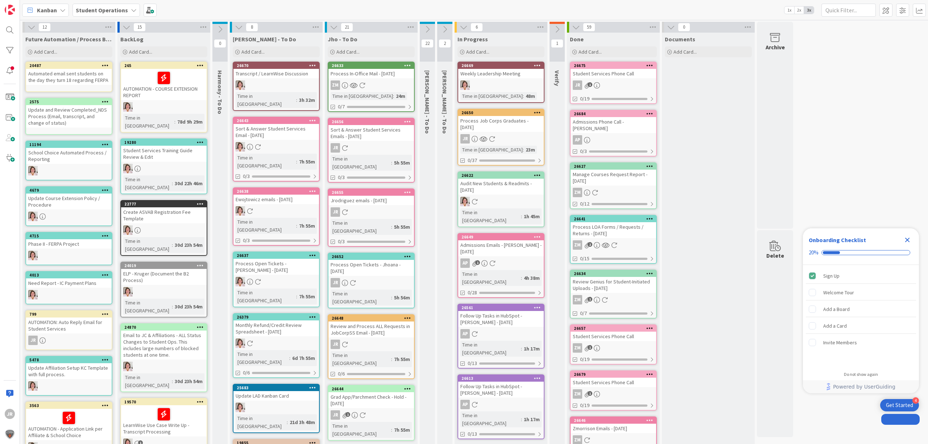
click at [505, 53] on div "Add Card..." at bounding box center [500, 51] width 87 height 11
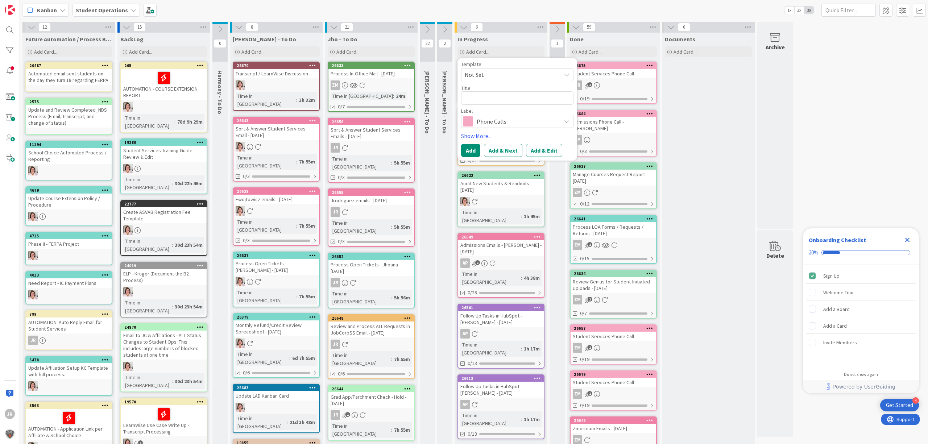
click at [509, 71] on span "Not Set" at bounding box center [510, 74] width 91 height 9
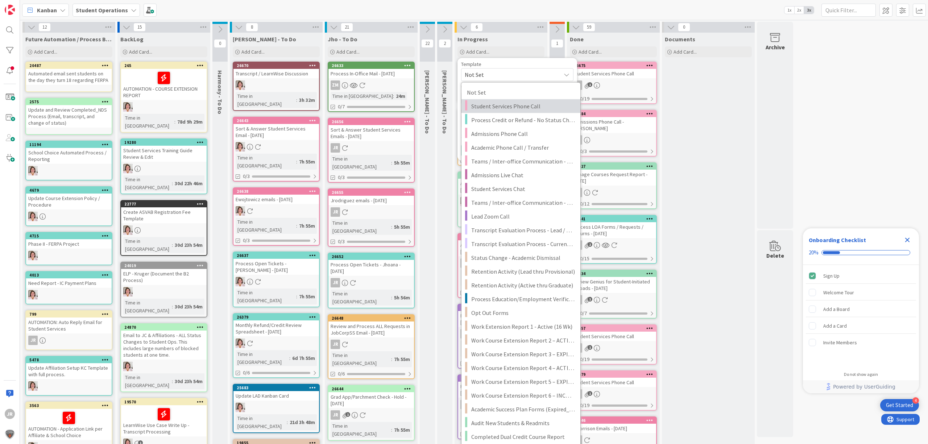
click at [513, 106] on span "Student Services Phone Call" at bounding box center [523, 105] width 104 height 9
type textarea "x"
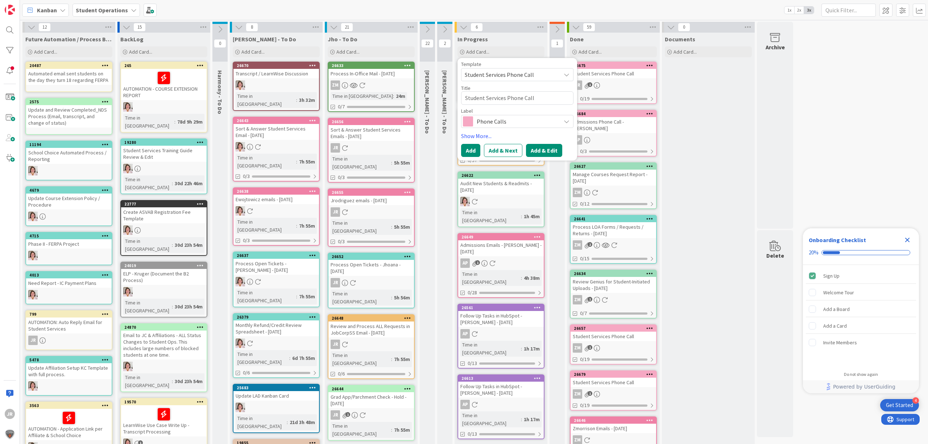
click at [541, 146] on button "Add & Edit" at bounding box center [544, 150] width 36 height 13
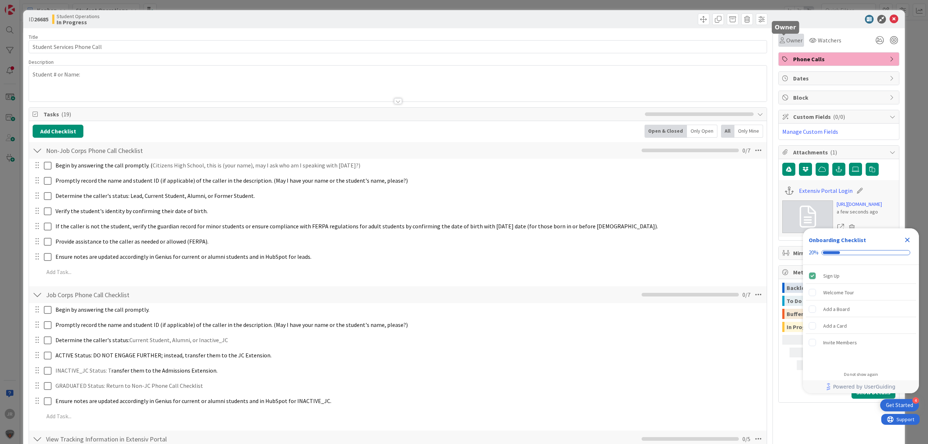
click at [786, 40] on span "Owner" at bounding box center [794, 40] width 16 height 9
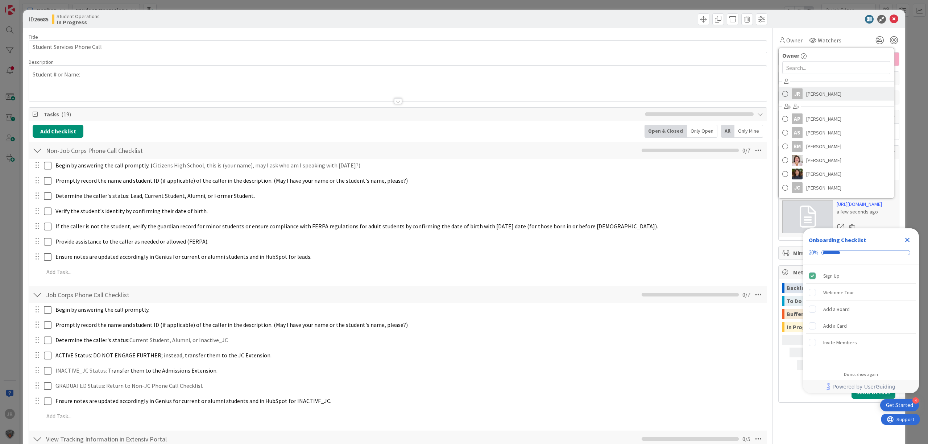
click at [784, 87] on link "JR [PERSON_NAME]" at bounding box center [835, 94] width 115 height 14
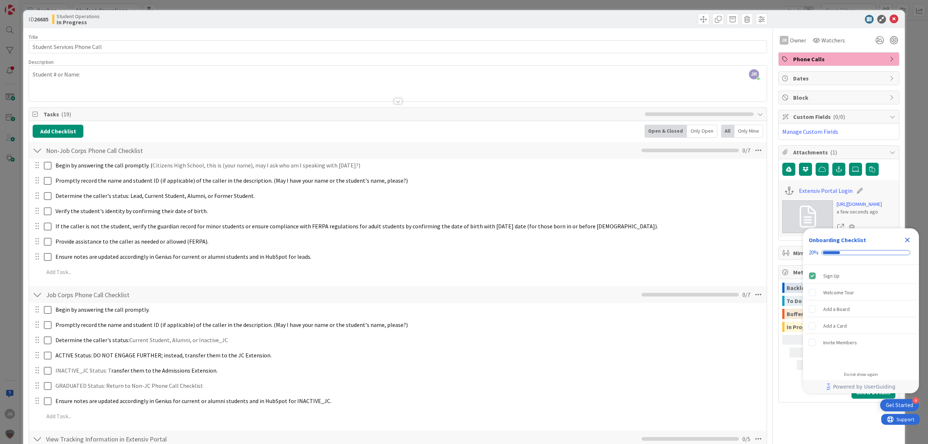
click at [512, 89] on div at bounding box center [397, 92] width 737 height 18
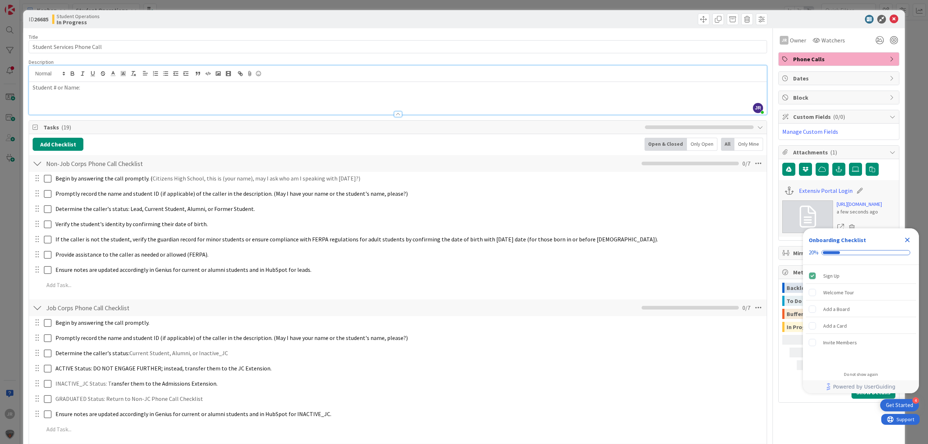
click at [488, 92] on p "Student # or Name:" at bounding box center [398, 87] width 730 height 8
click at [697, 18] on span at bounding box center [703, 19] width 12 height 12
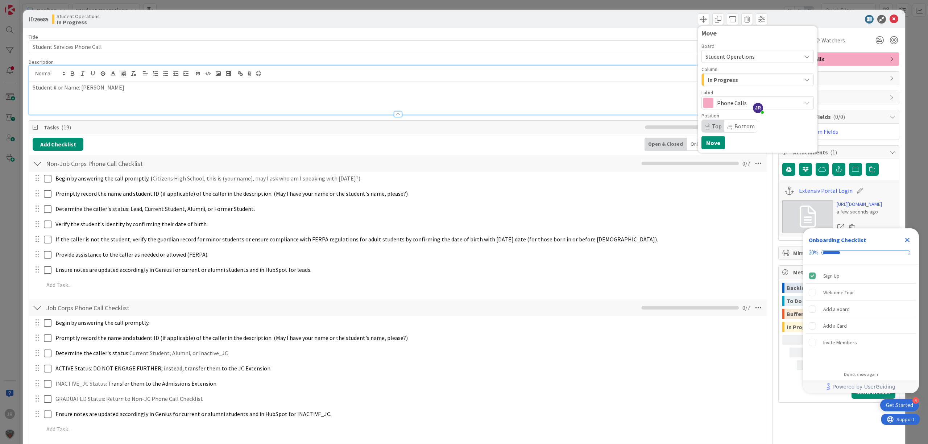
click at [715, 88] on div "Board Student Operations Column In Progress Label Phone Calls Position Top Bott…" at bounding box center [757, 87] width 112 height 89
click at [712, 82] on span "In Progress" at bounding box center [722, 79] width 30 height 9
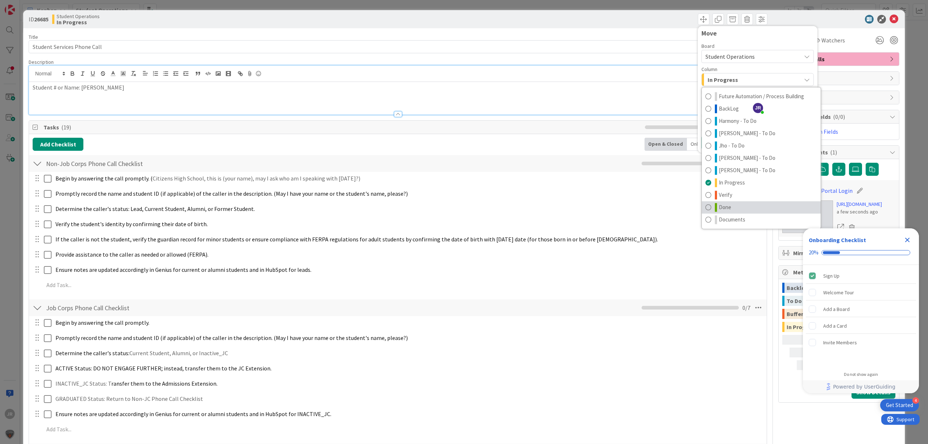
click at [720, 212] on link "Done" at bounding box center [760, 207] width 119 height 12
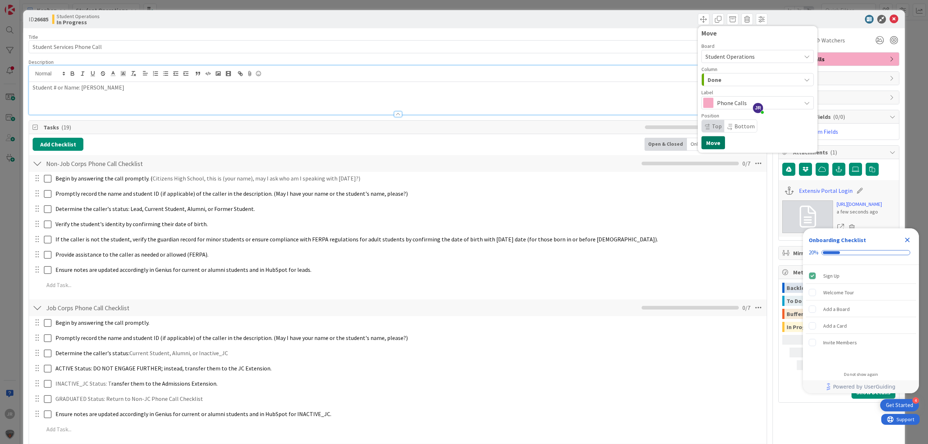
click at [702, 137] on button "Move" at bounding box center [713, 142] width 24 height 13
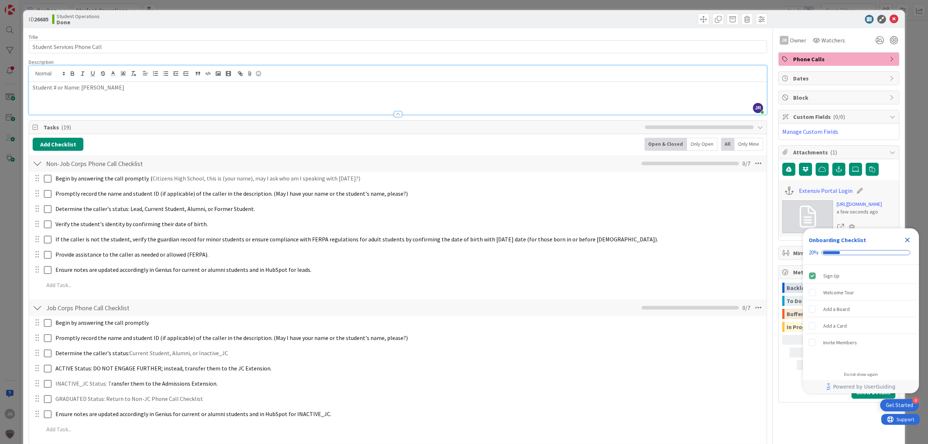
click at [404, 5] on div "ID 26685 Student Operations Done Move Move Title 27 / 128 Student Services Phon…" at bounding box center [464, 222] width 928 height 444
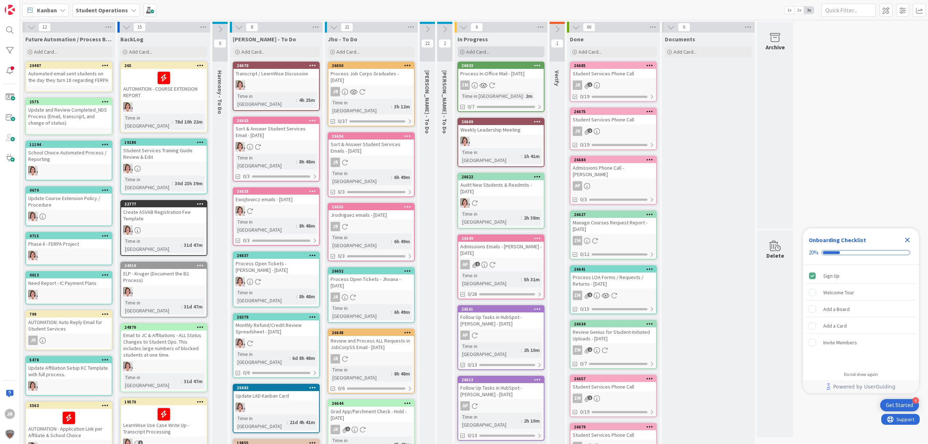
click at [506, 51] on div "Add Card..." at bounding box center [500, 51] width 87 height 11
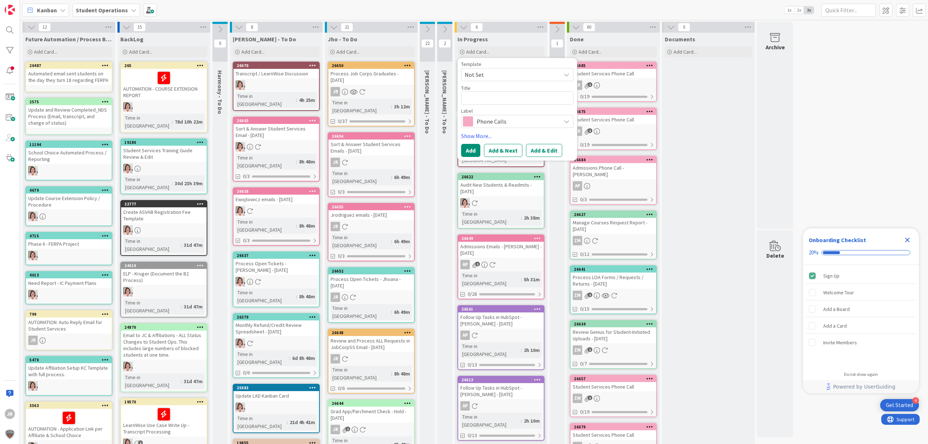
click at [507, 74] on span "Not Set" at bounding box center [510, 74] width 91 height 9
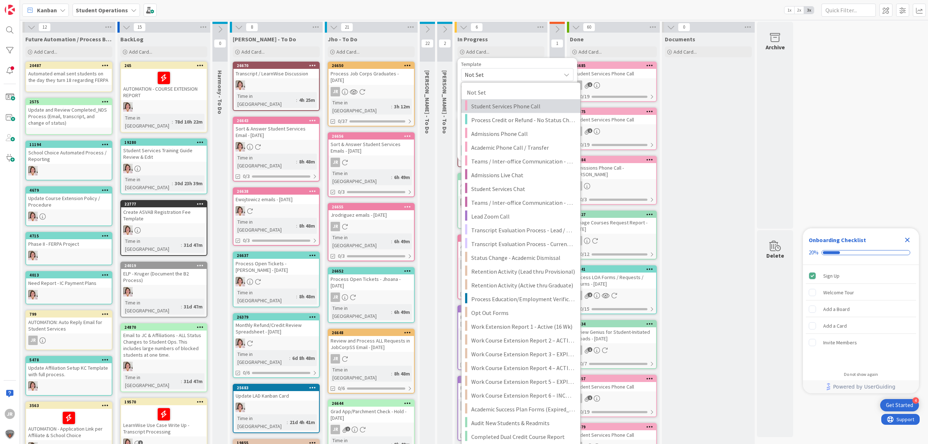
click at [511, 105] on span "Student Services Phone Call" at bounding box center [523, 105] width 104 height 9
type textarea "x"
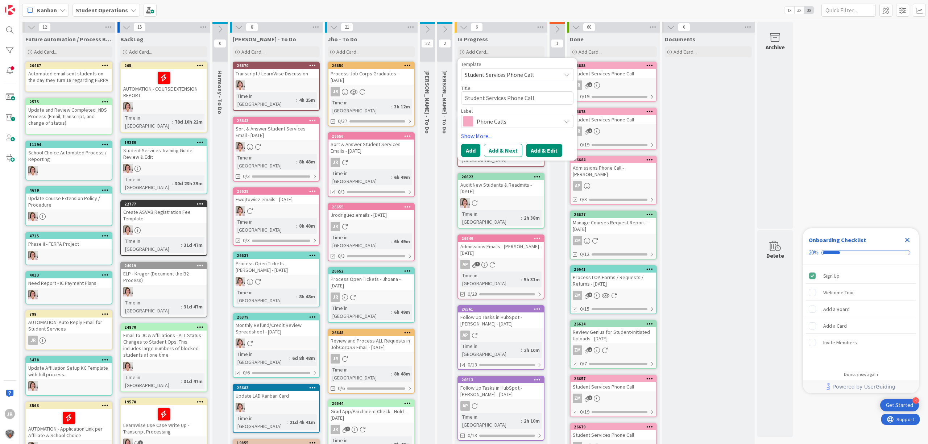
click at [555, 155] on button "Add & Edit" at bounding box center [544, 150] width 36 height 13
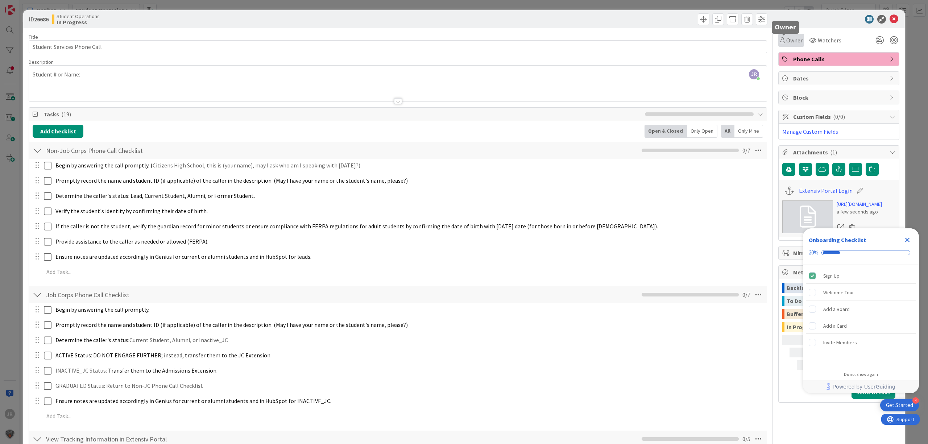
click at [786, 39] on span "Owner" at bounding box center [794, 40] width 16 height 9
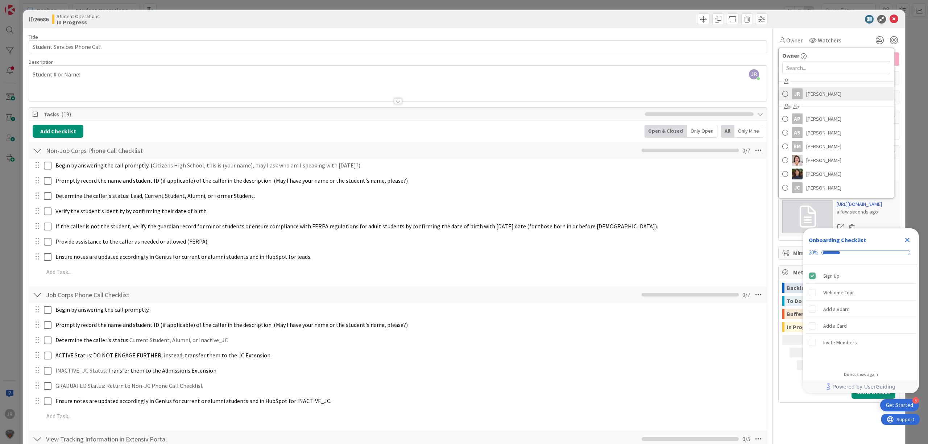
click at [806, 93] on span "[PERSON_NAME]" at bounding box center [823, 93] width 35 height 11
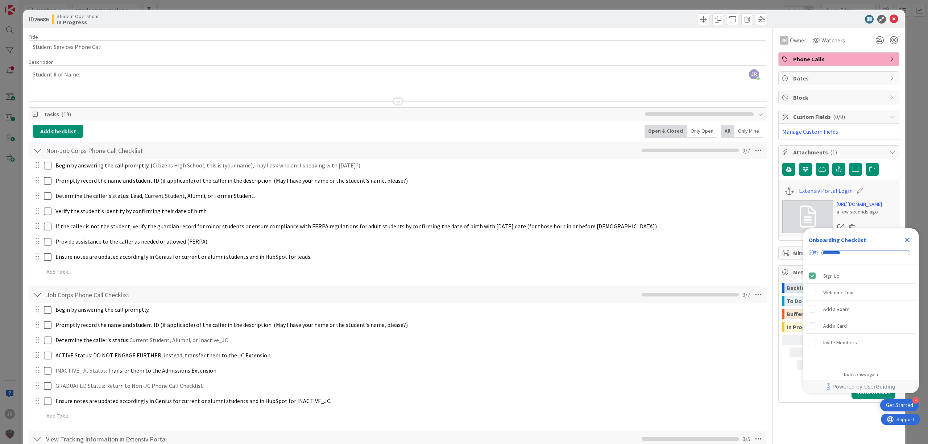
click at [190, 80] on div "JR [PERSON_NAME] joined 4 m ago Student # or Name:" at bounding box center [397, 84] width 737 height 36
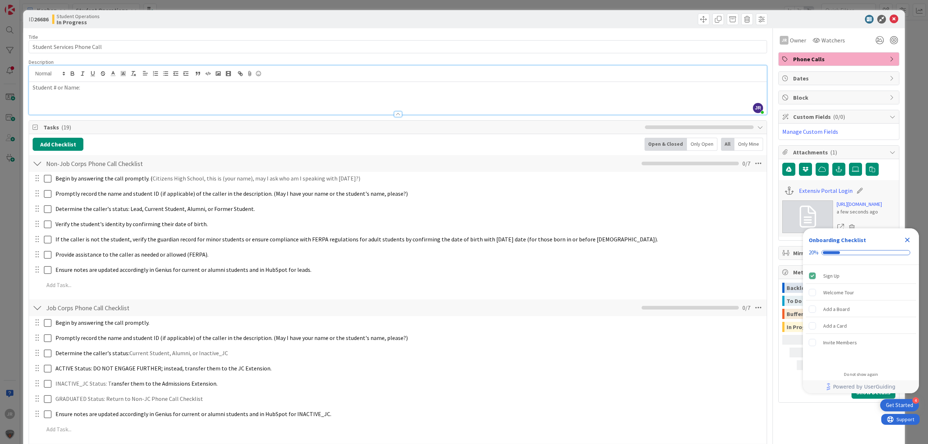
click at [230, 91] on p "Student # or Name:" at bounding box center [398, 87] width 730 height 8
click at [697, 15] on span at bounding box center [703, 19] width 12 height 12
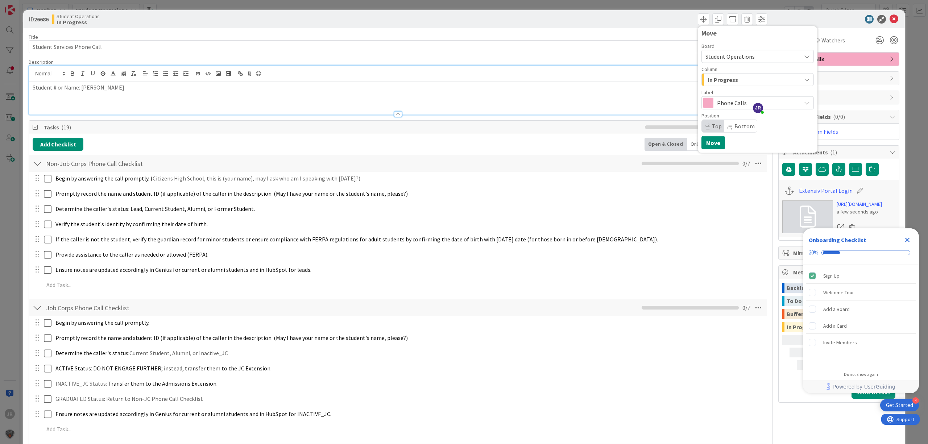
click at [728, 80] on span "In Progress" at bounding box center [722, 79] width 30 height 9
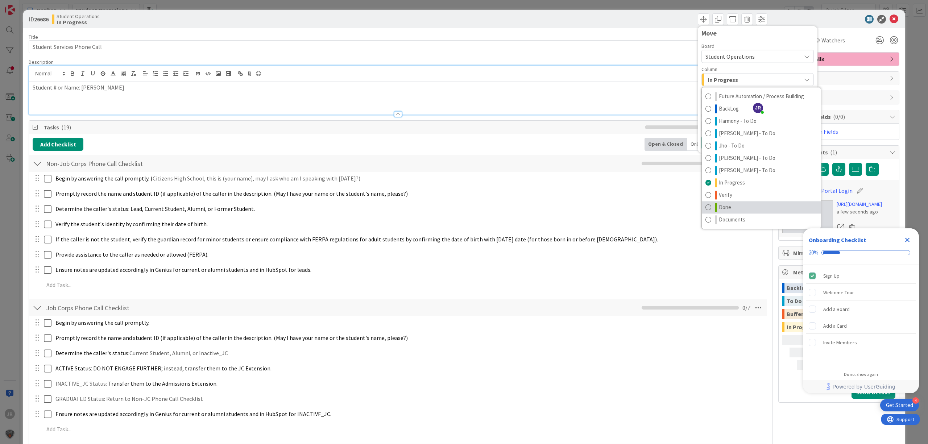
click at [719, 205] on span "Done" at bounding box center [725, 207] width 12 height 9
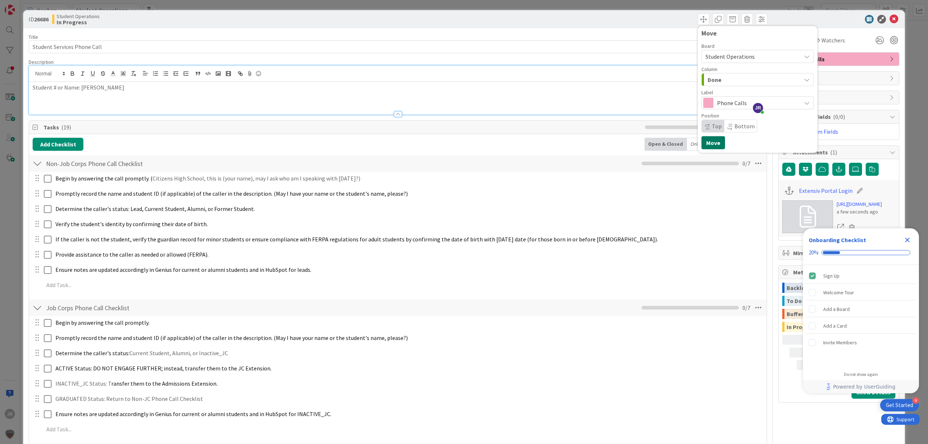
click at [707, 142] on button "Move" at bounding box center [713, 142] width 24 height 13
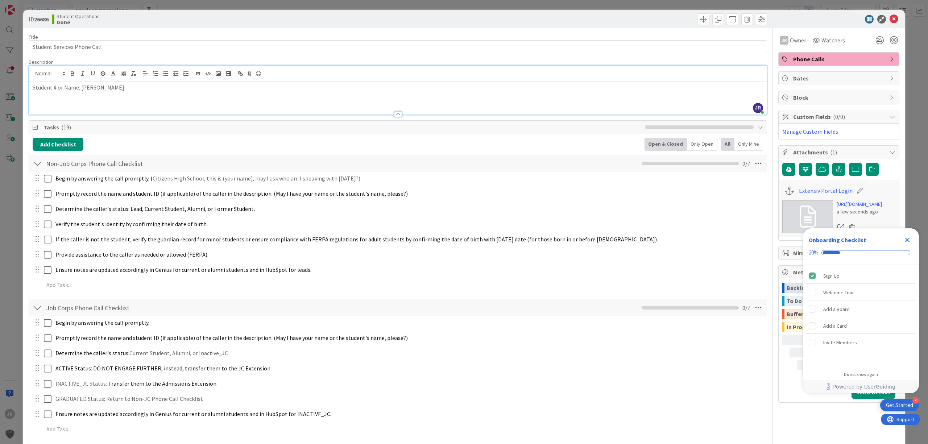
click at [660, 12] on div "ID 26686 Student Operations Done Move Move" at bounding box center [463, 19] width 881 height 18
click at [604, 9] on div "ID 26686 Student Operations Done Move Move Title 27 / 128 Student Services Phon…" at bounding box center [464, 222] width 928 height 444
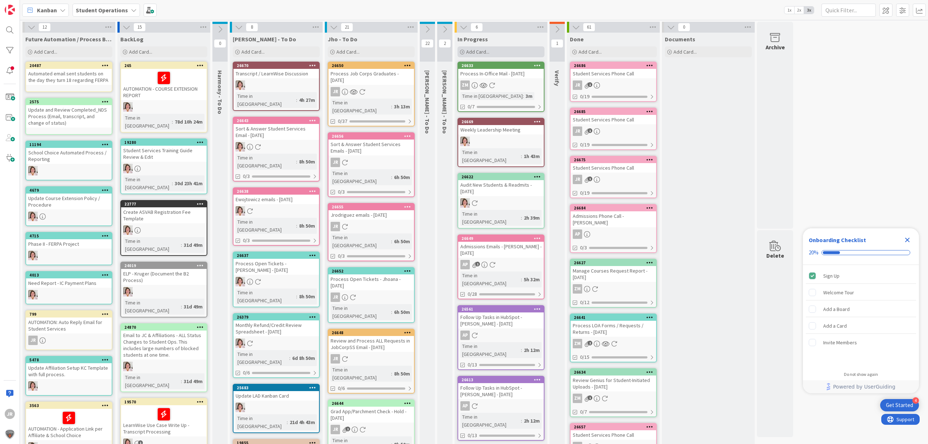
click at [477, 51] on span "Add Card..." at bounding box center [477, 52] width 23 height 7
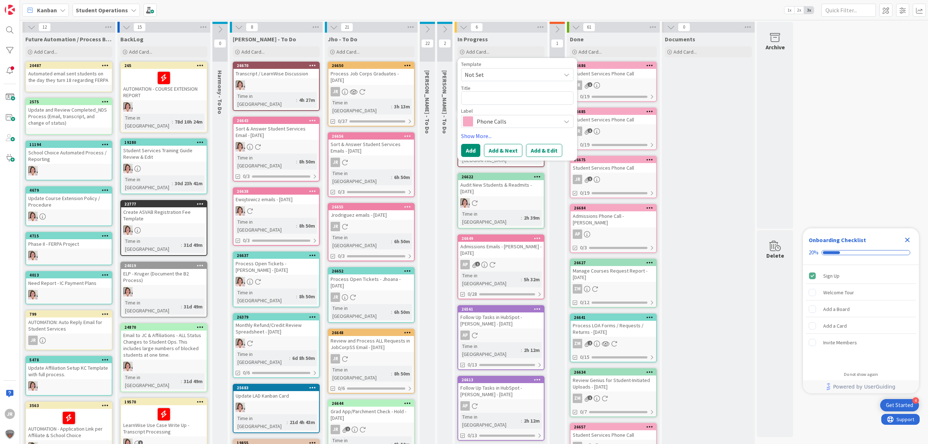
click at [490, 72] on span "Not Set" at bounding box center [510, 74] width 91 height 9
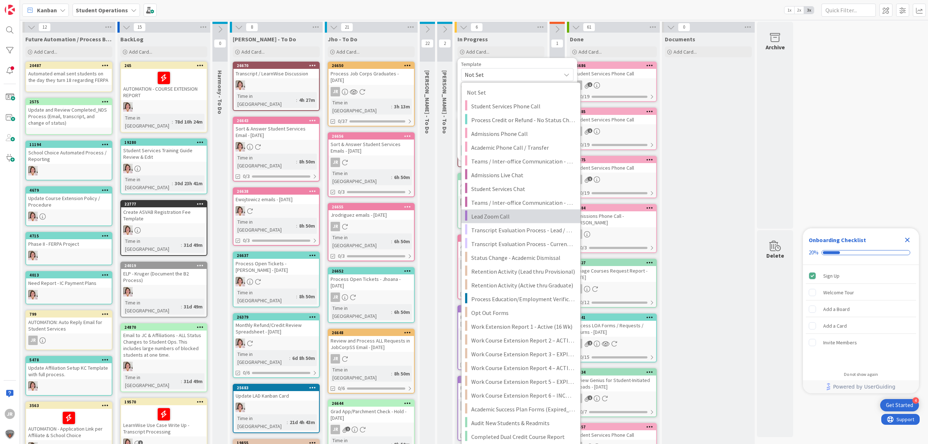
click at [512, 212] on span "Lead Zoom Call" at bounding box center [523, 216] width 104 height 9
type textarea "x"
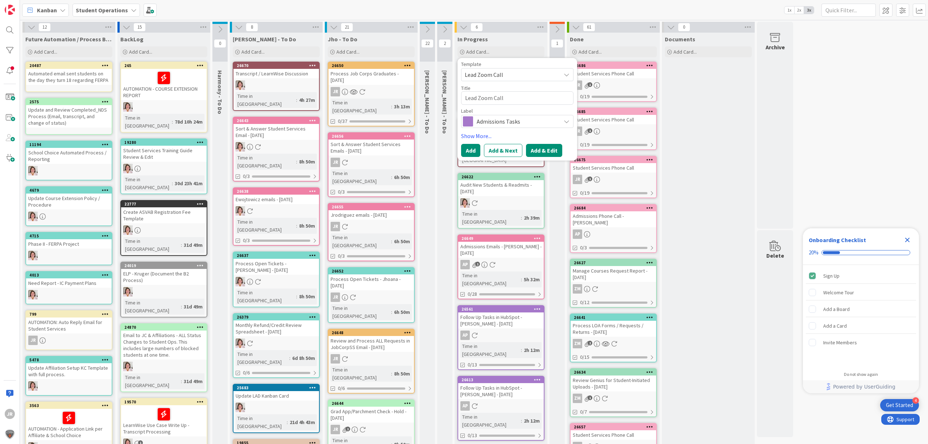
click at [549, 144] on button "Add & Edit" at bounding box center [544, 150] width 36 height 13
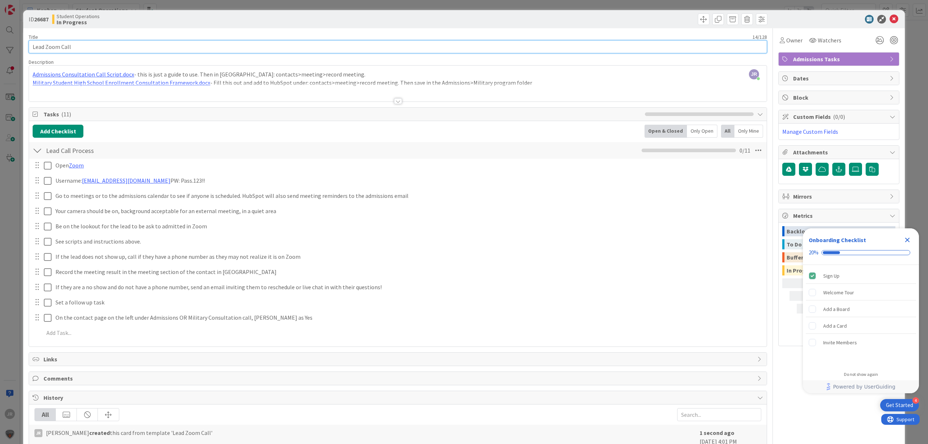
click at [52, 45] on input "Lead Zoom Call" at bounding box center [398, 46] width 738 height 13
type input "Lead Phone Call"
click at [153, 48] on input "Lead Phone Call" at bounding box center [398, 46] width 738 height 13
click at [786, 41] on span "Owner" at bounding box center [794, 40] width 16 height 9
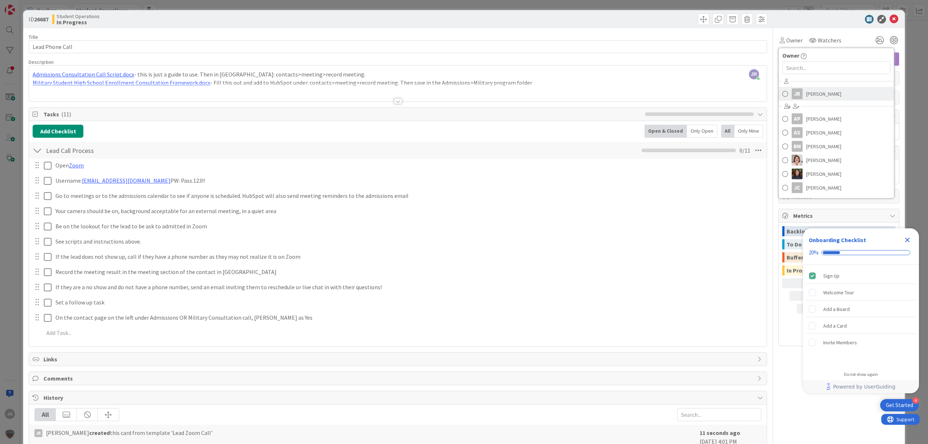
click at [806, 93] on span "[PERSON_NAME]" at bounding box center [823, 93] width 35 height 11
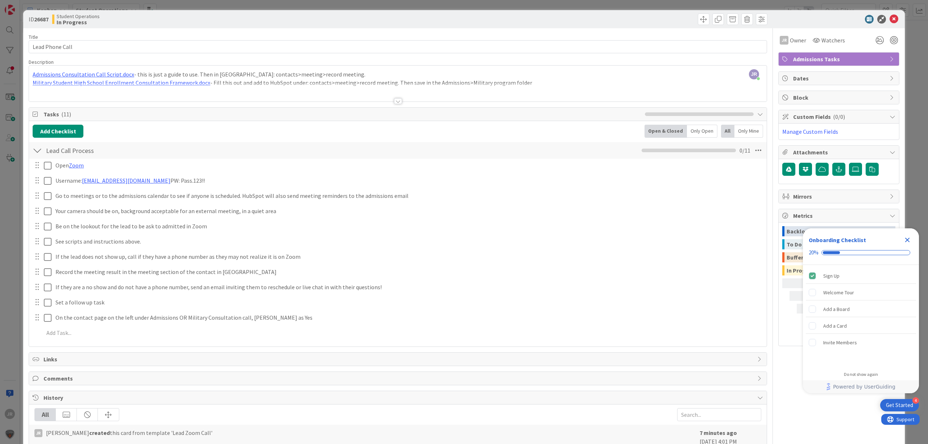
click at [640, 5] on div "ID 26687 Student Operations In Progress Title 15 / 128 Lead Phone Call Descript…" at bounding box center [464, 222] width 928 height 444
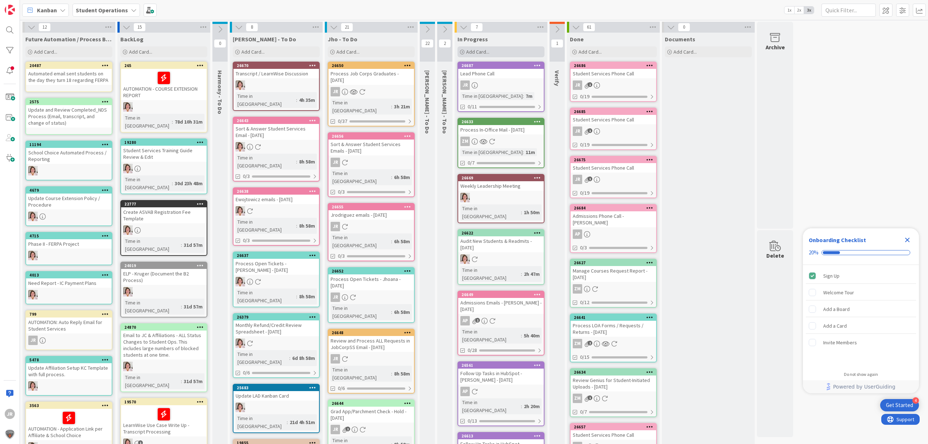
click at [511, 54] on div "Add Card..." at bounding box center [500, 51] width 87 height 11
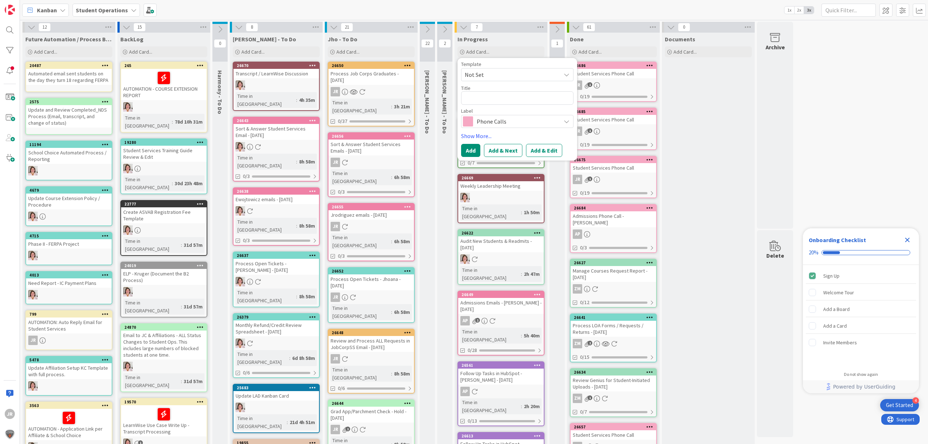
click at [513, 76] on span "Not Set" at bounding box center [510, 74] width 91 height 9
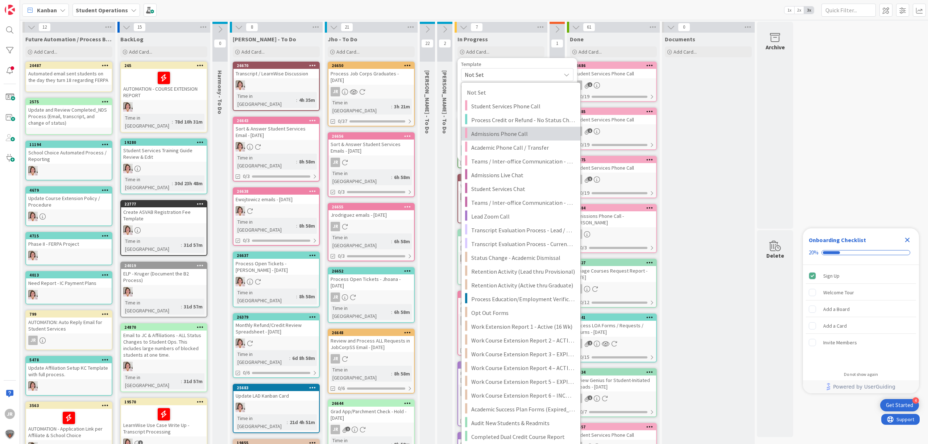
click at [525, 134] on span "Admissions Phone Call" at bounding box center [523, 133] width 104 height 9
type textarea "x"
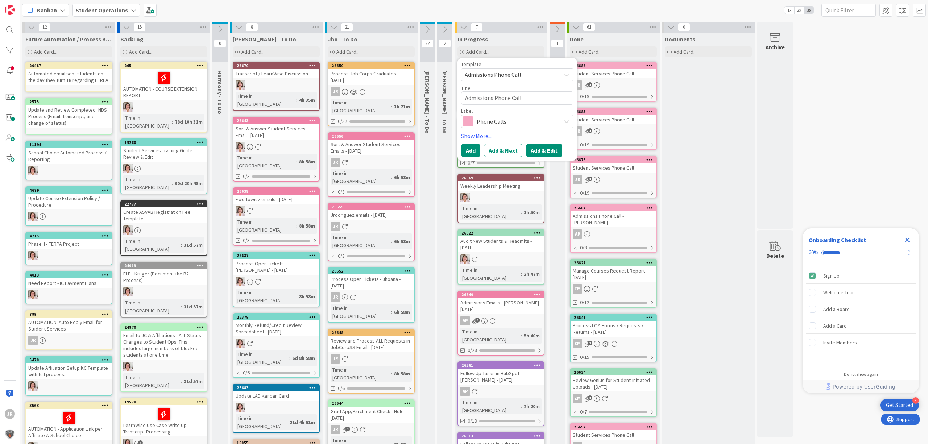
click at [534, 146] on button "Add & Edit" at bounding box center [544, 150] width 36 height 13
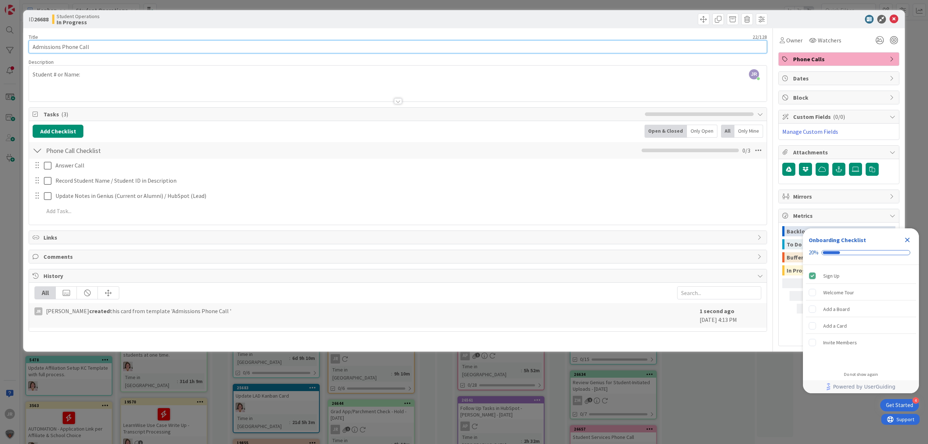
click at [49, 50] on input "Admissions Phone Call" at bounding box center [398, 46] width 738 height 13
click at [48, 50] on input "Admissions Phone Call" at bounding box center [398, 46] width 738 height 13
type input "Student Services Phone Call"
click at [129, 76] on div "JR [PERSON_NAME] joined 21 m ago Student # or Name:" at bounding box center [397, 84] width 737 height 36
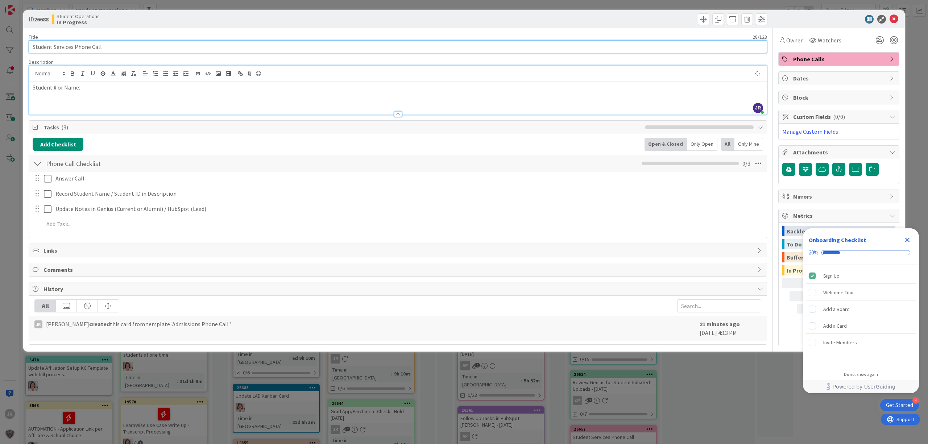
click at [141, 47] on input "Student Services Phone Call" at bounding box center [398, 46] width 738 height 13
type input "Student Services Phone Call - [PERSON_NAME]"
click at [793, 41] on span "Owner" at bounding box center [794, 40] width 16 height 9
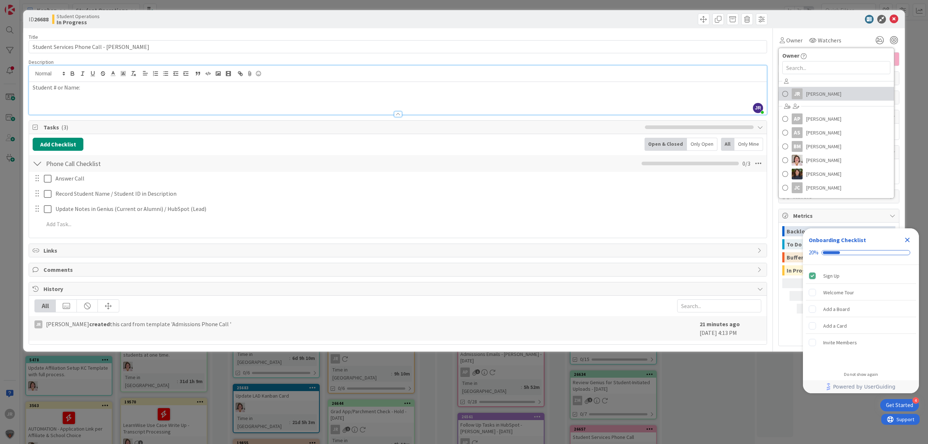
click at [806, 95] on span "[PERSON_NAME]" at bounding box center [823, 93] width 35 height 11
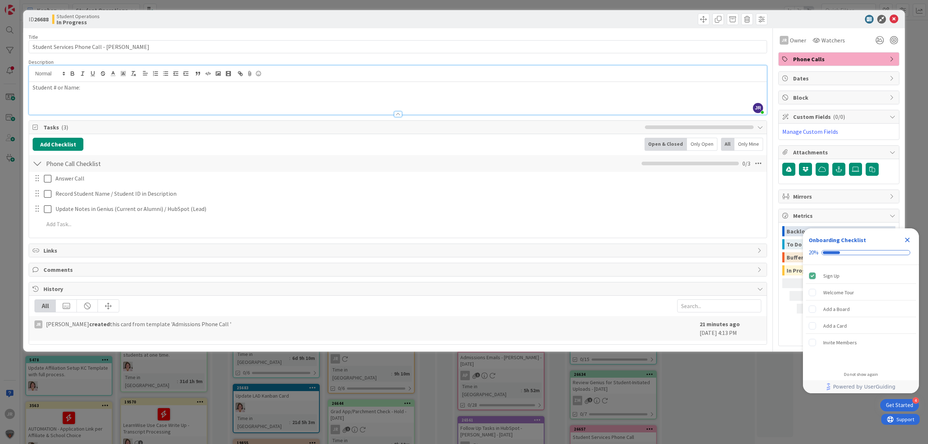
click at [324, 6] on div "ID 26688 Student Operations In Progress Title 43 / 128 Student Services Phone C…" at bounding box center [464, 222] width 928 height 444
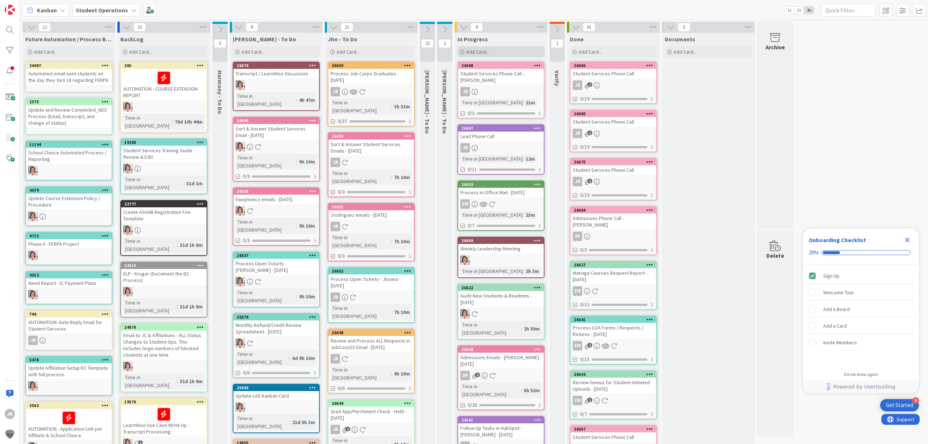
click at [515, 55] on div "Add Card..." at bounding box center [500, 51] width 87 height 11
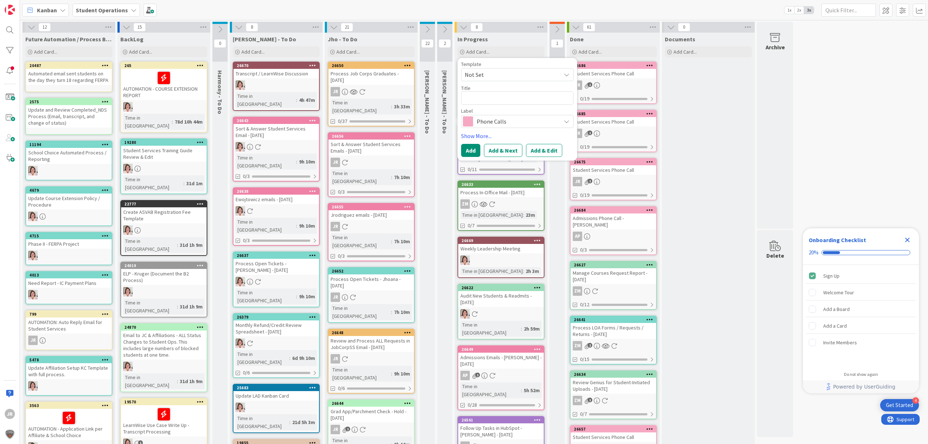
click at [512, 75] on span "Not Set" at bounding box center [510, 74] width 91 height 9
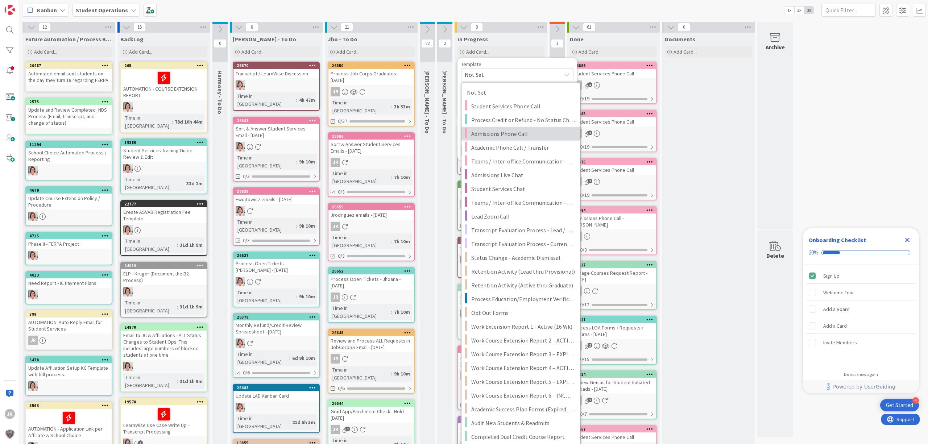
click at [516, 132] on span "Admissions Phone Call" at bounding box center [523, 133] width 104 height 9
type textarea "x"
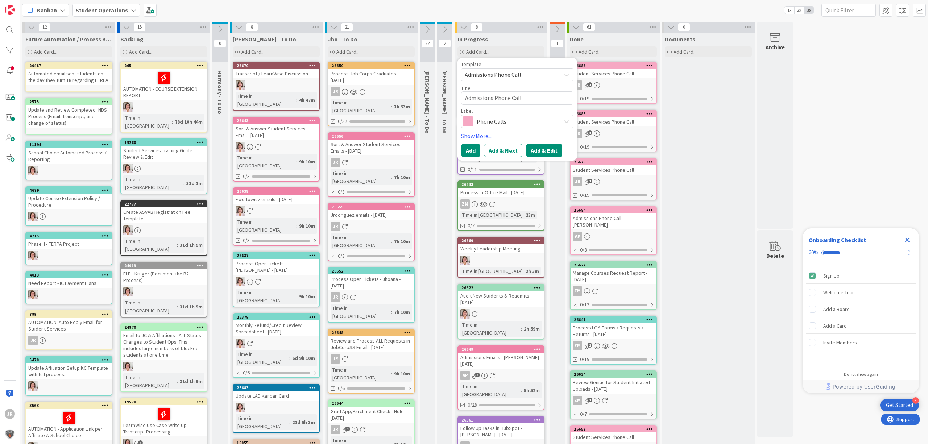
click at [551, 149] on button "Add & Edit" at bounding box center [544, 150] width 36 height 13
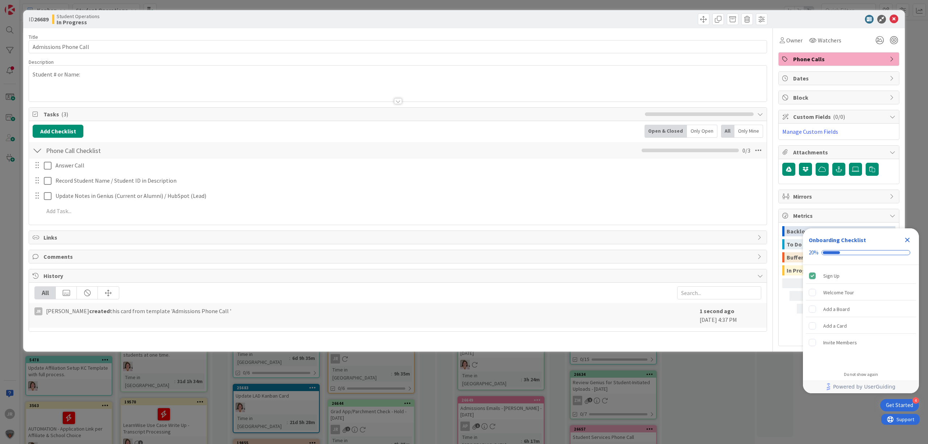
click at [905, 238] on icon "Close Checklist" at bounding box center [907, 240] width 5 height 5
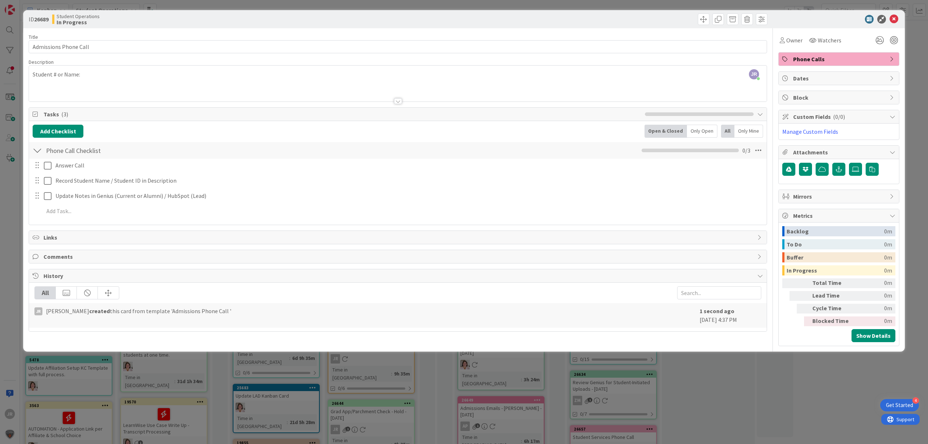
click at [823, 57] on span "Phone Calls" at bounding box center [839, 59] width 93 height 9
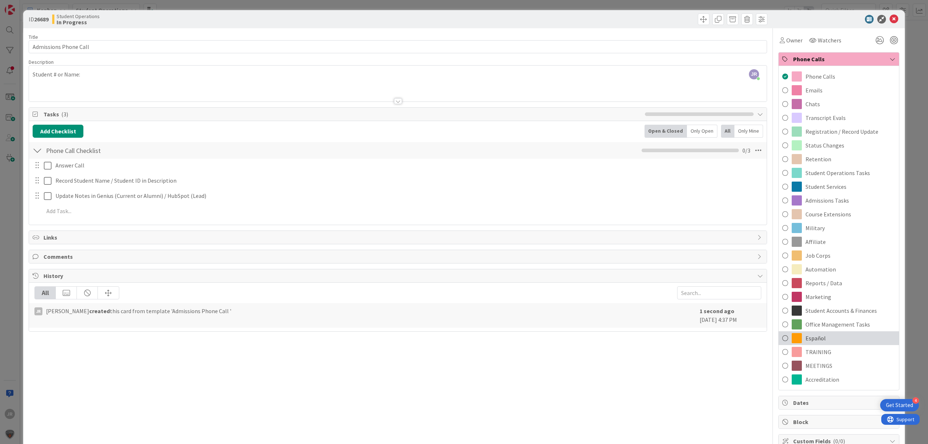
click at [815, 336] on span "Español" at bounding box center [815, 338] width 20 height 9
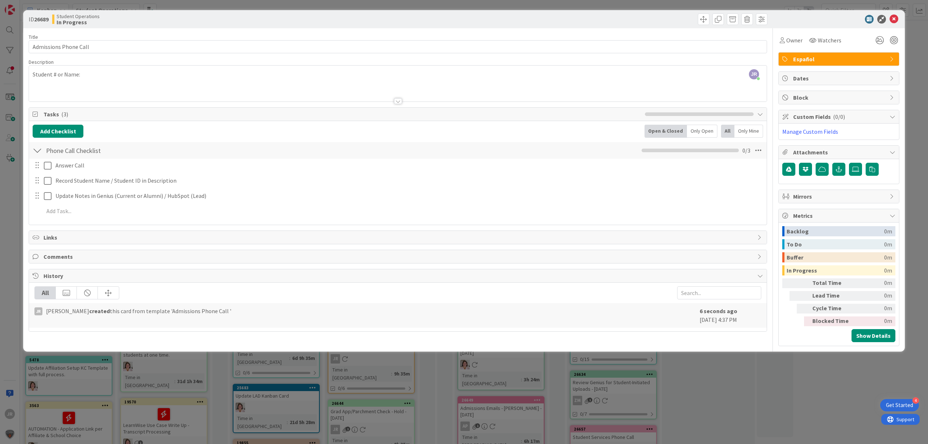
click at [116, 84] on div at bounding box center [397, 92] width 737 height 18
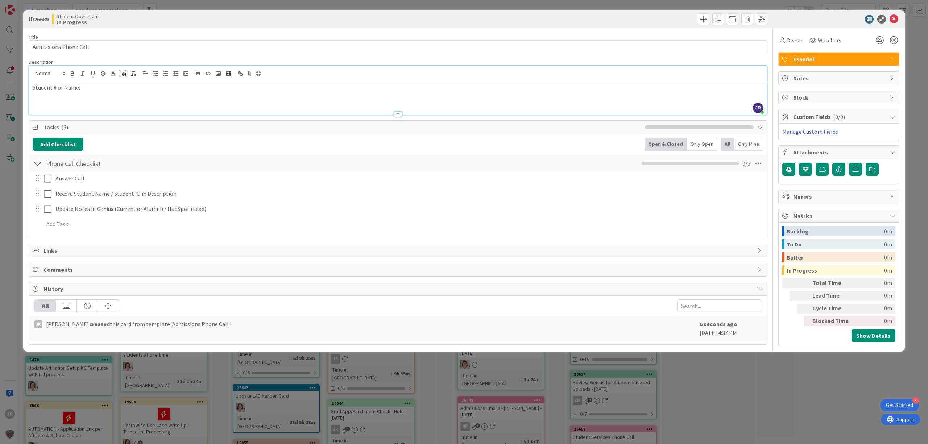
click at [119, 86] on p "Student # or Name:" at bounding box center [398, 87] width 730 height 8
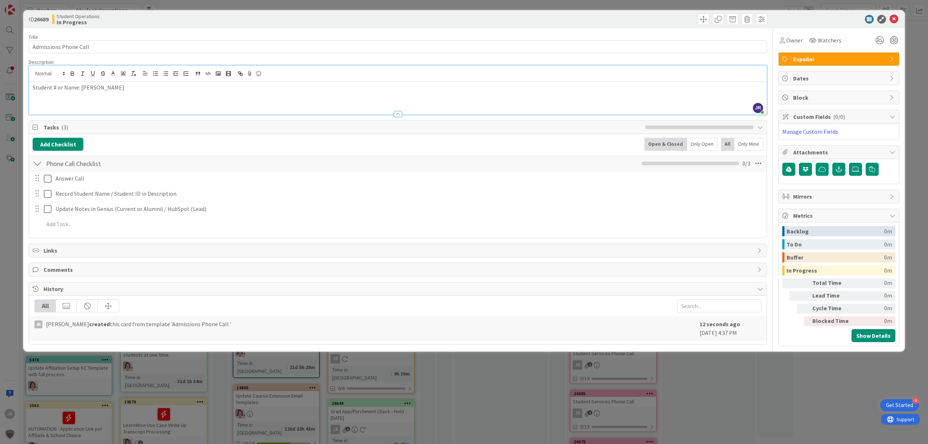
click at [646, 6] on div "ID 26689 Student Operations In Progress Title 22 / 128 Admissions Phone Call De…" at bounding box center [464, 222] width 928 height 444
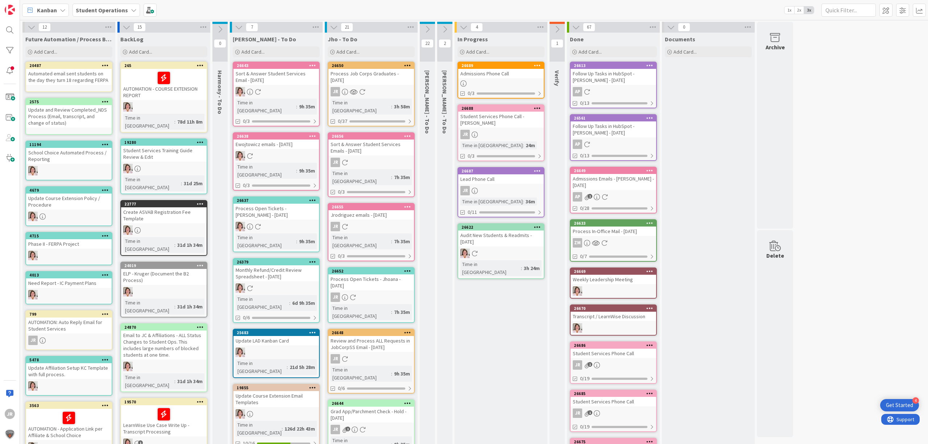
click at [510, 120] on div "Student Services Phone Call - [PERSON_NAME]" at bounding box center [501, 120] width 86 height 16
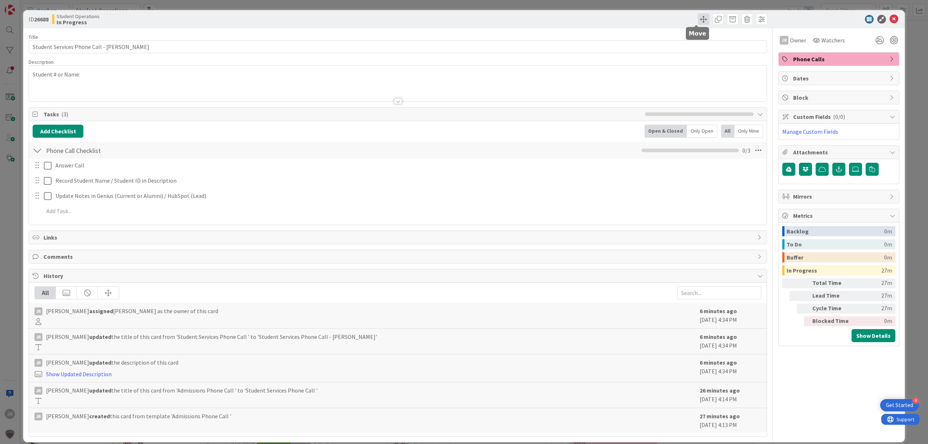
click at [697, 21] on span at bounding box center [703, 19] width 12 height 12
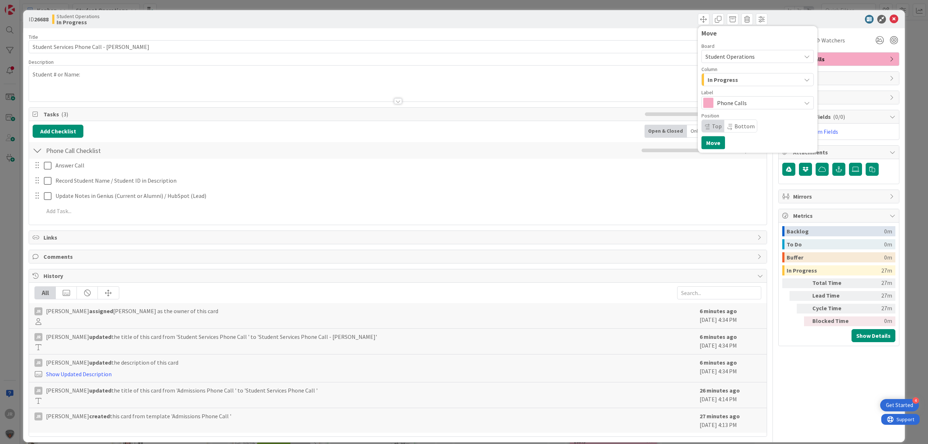
click at [705, 80] on div "In Progress" at bounding box center [752, 80] width 95 height 12
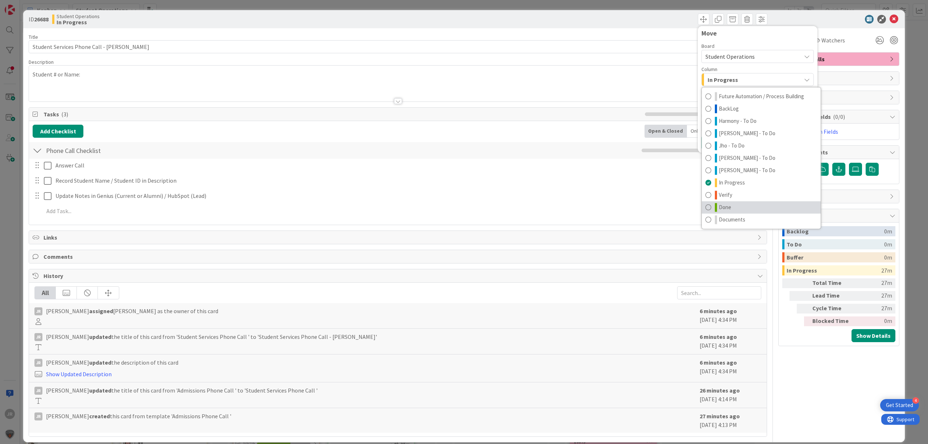
click at [710, 204] on link "Done" at bounding box center [760, 207] width 119 height 12
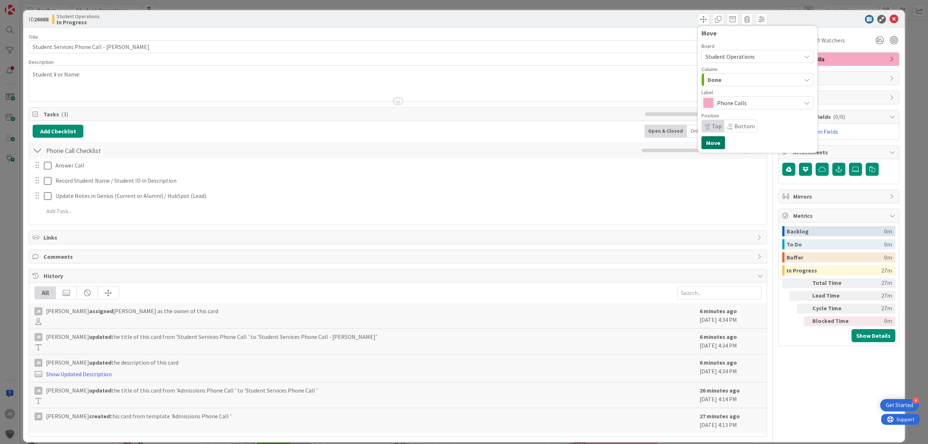
click at [702, 147] on button "Move" at bounding box center [713, 142] width 24 height 13
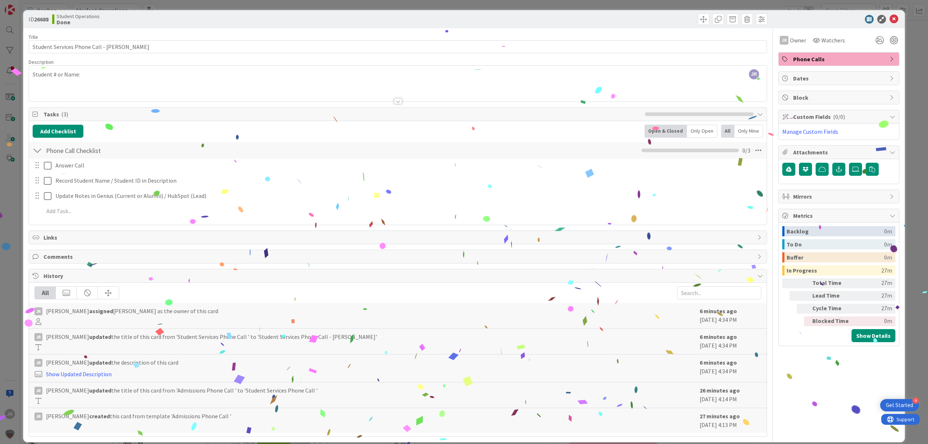
click at [199, 6] on div "ID 26688 Student Operations Done Move Move Title 43 / 128 Student Services Phon…" at bounding box center [464, 222] width 928 height 444
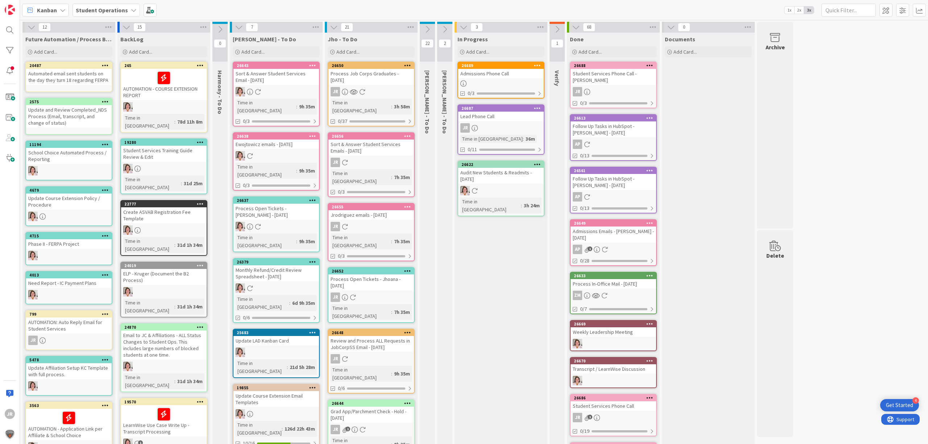
click at [491, 81] on div at bounding box center [501, 83] width 86 height 6
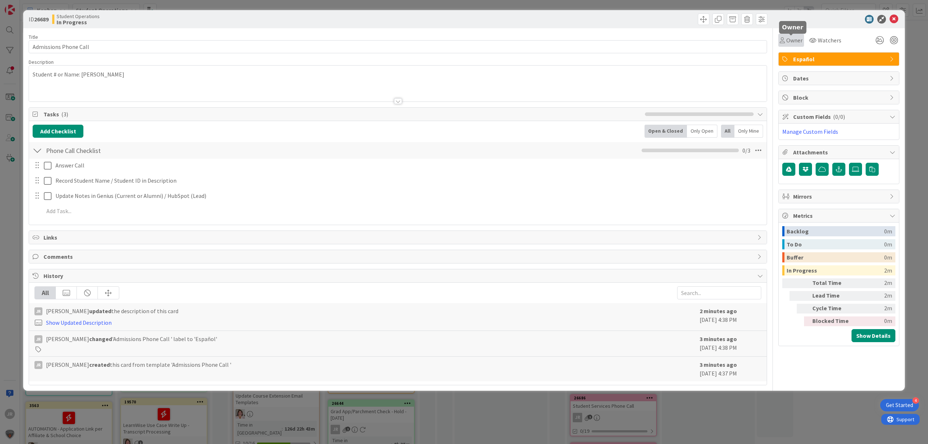
click at [793, 38] on span "Owner" at bounding box center [794, 40] width 16 height 9
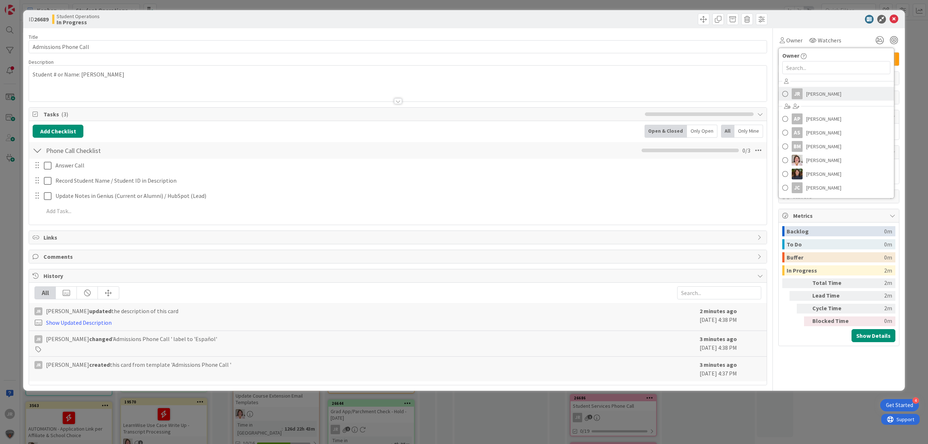
click at [809, 95] on span "[PERSON_NAME]" at bounding box center [823, 93] width 35 height 11
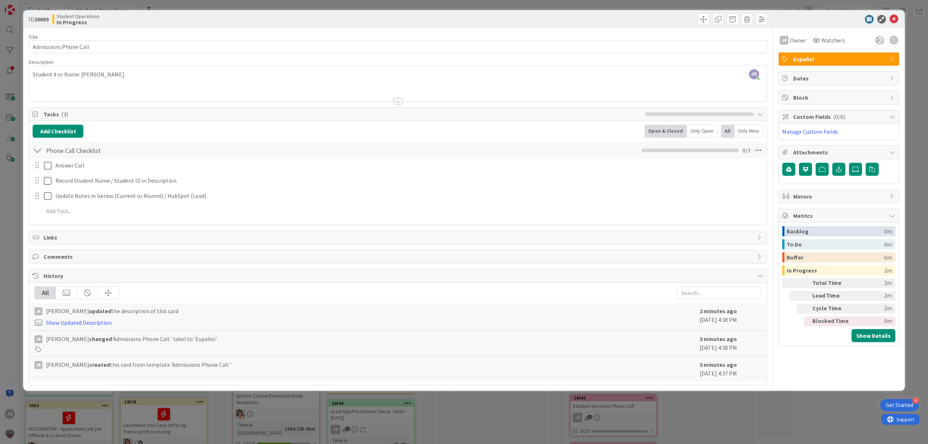
click at [625, 5] on div "ID 26689 Student Operations In Progress Title 22 / 128 Admissions Phone Call De…" at bounding box center [464, 222] width 928 height 444
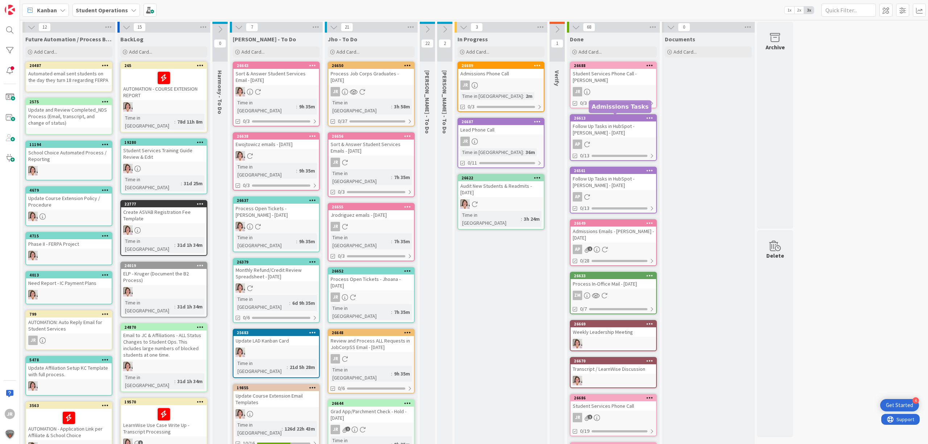
click at [524, 134] on link "26687 Lead Phone Call JR Time in [GEOGRAPHIC_DATA] : 36m 0/11" at bounding box center [500, 143] width 87 height 50
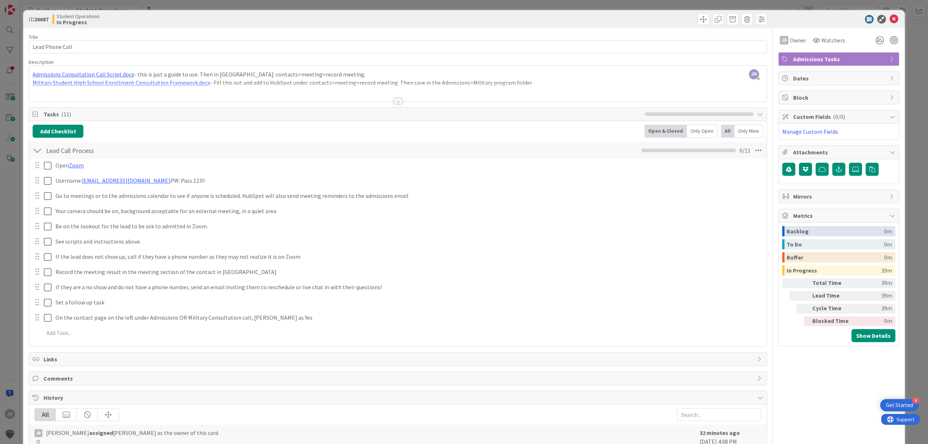
drag, startPoint x: 423, startPoint y: 4, endPoint x: 433, endPoint y: 10, distance: 12.1
click at [423, 4] on div "ID 26687 Student Operations In Progress Title 15 / 128 Lead Phone Call Descript…" at bounding box center [464, 222] width 928 height 444
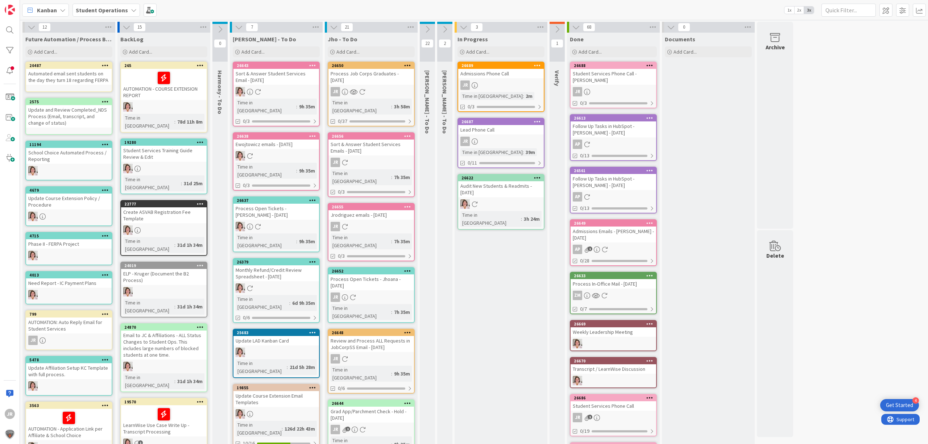
click at [493, 57] on div "Add Card..." at bounding box center [500, 51] width 87 height 11
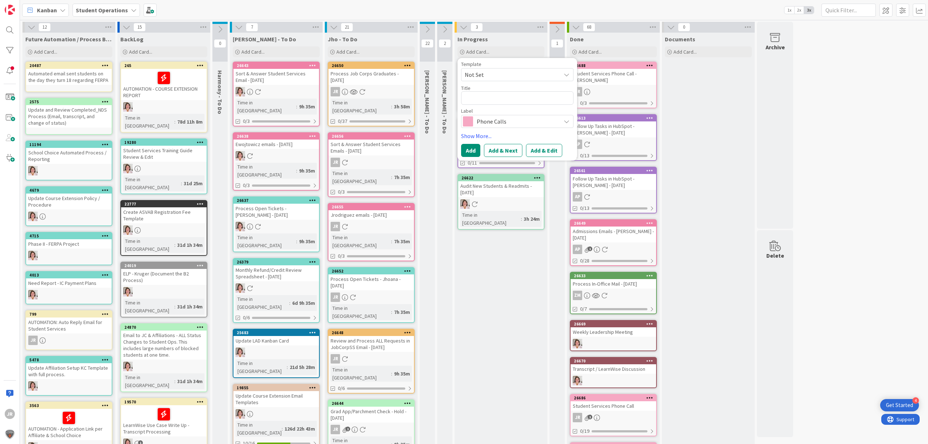
click at [504, 78] on span "Not Set" at bounding box center [510, 74] width 91 height 9
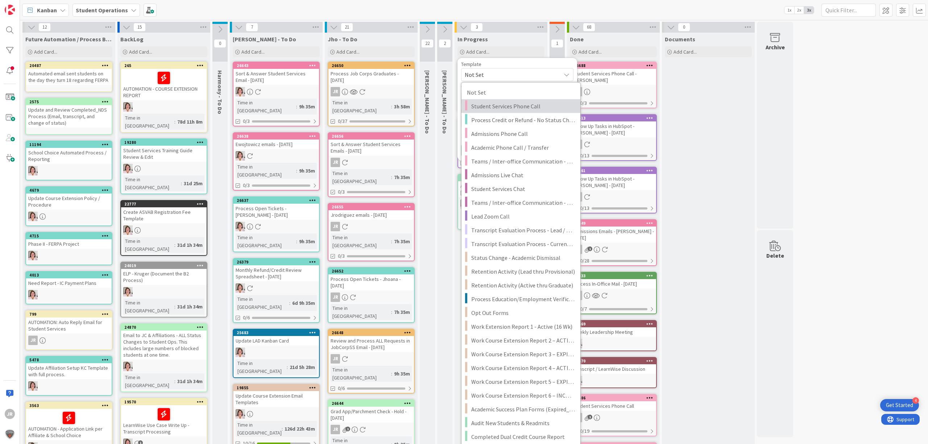
click at [522, 106] on span "Student Services Phone Call" at bounding box center [523, 105] width 104 height 9
type textarea "x"
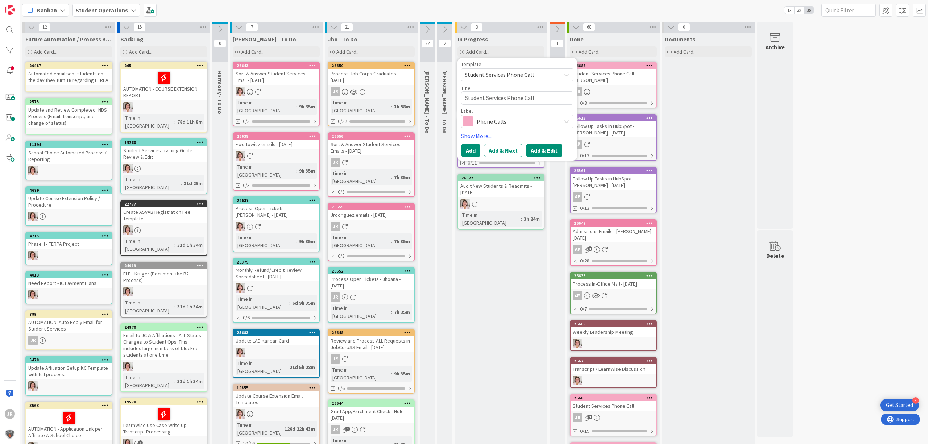
click at [539, 145] on button "Add & Edit" at bounding box center [544, 150] width 36 height 13
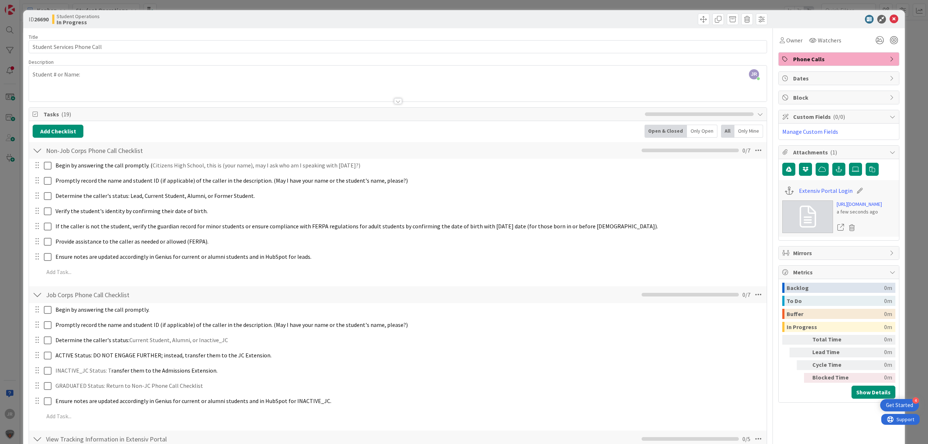
click at [227, 86] on div at bounding box center [397, 92] width 737 height 18
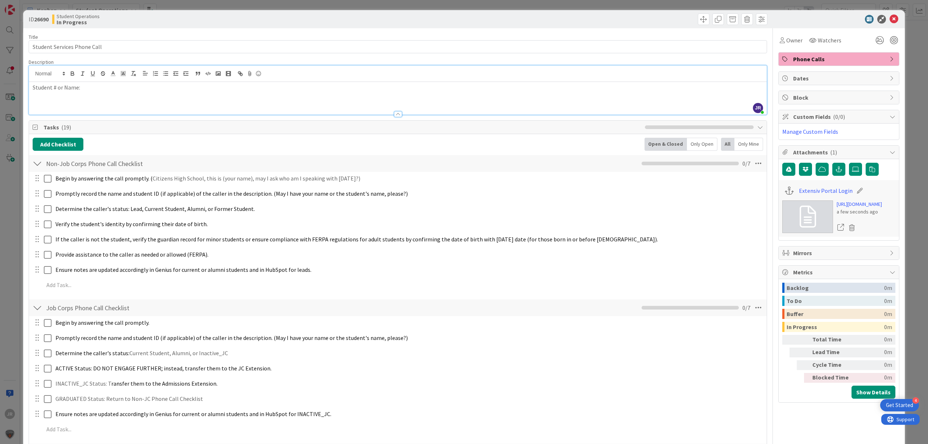
click at [227, 84] on p "Student # or Name:" at bounding box center [398, 87] width 730 height 8
click at [786, 42] on span "Owner" at bounding box center [794, 40] width 16 height 9
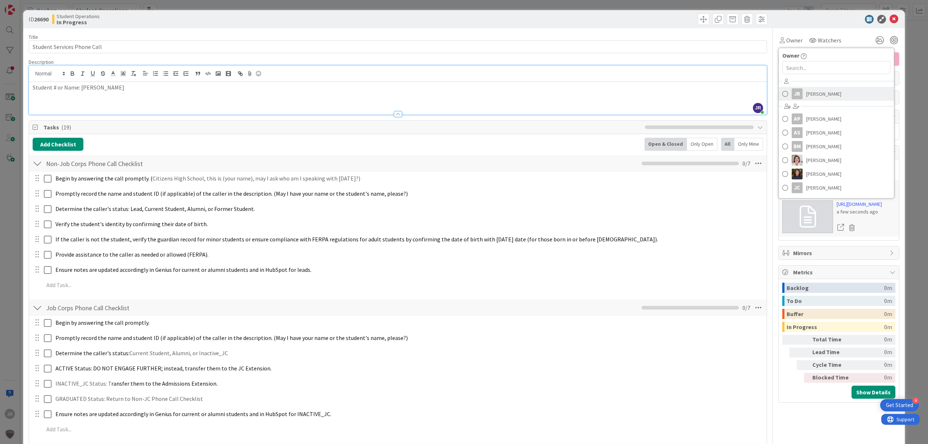
click at [808, 91] on span "[PERSON_NAME]" at bounding box center [823, 93] width 35 height 11
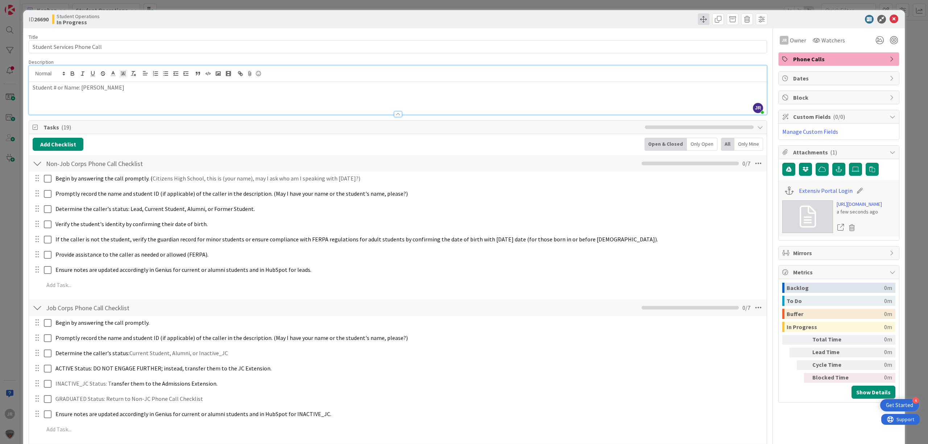
click at [699, 23] on span at bounding box center [703, 19] width 12 height 12
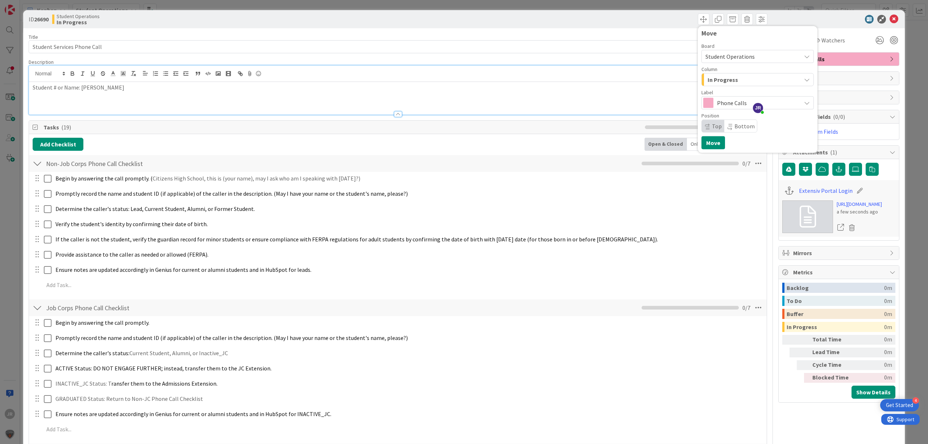
click at [714, 77] on span "In Progress" at bounding box center [722, 79] width 30 height 9
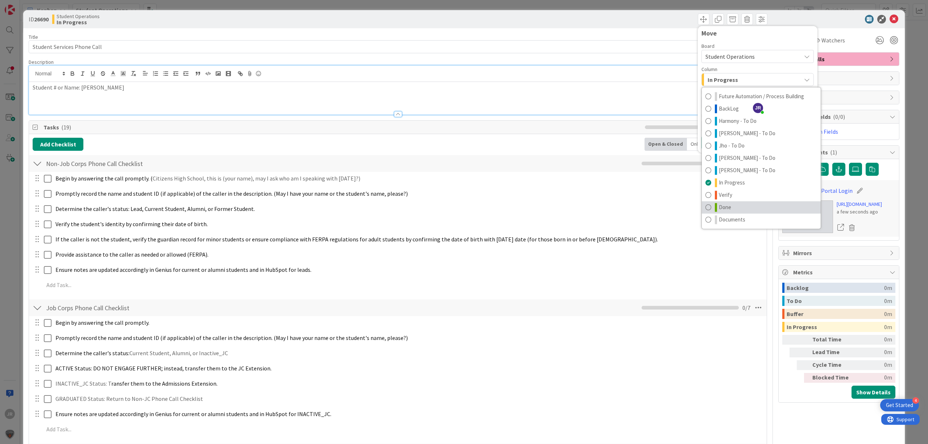
click at [727, 207] on link "Done" at bounding box center [760, 207] width 119 height 12
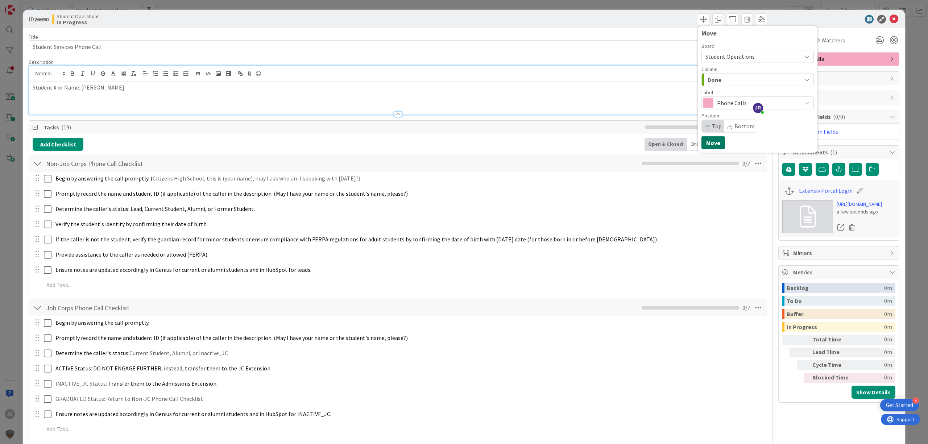
click at [701, 142] on button "Move" at bounding box center [713, 142] width 24 height 13
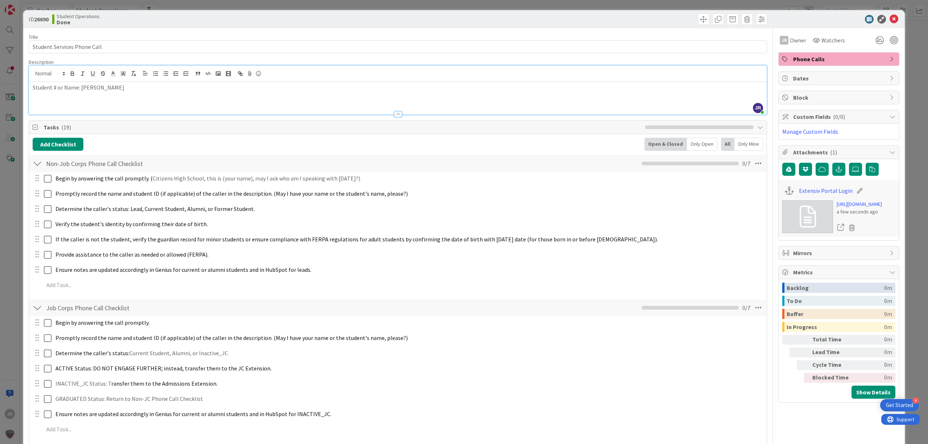
click at [588, 4] on div "ID 26690 Student Operations Done Move Move Title 27 / 128 Student Services Phon…" at bounding box center [464, 222] width 928 height 444
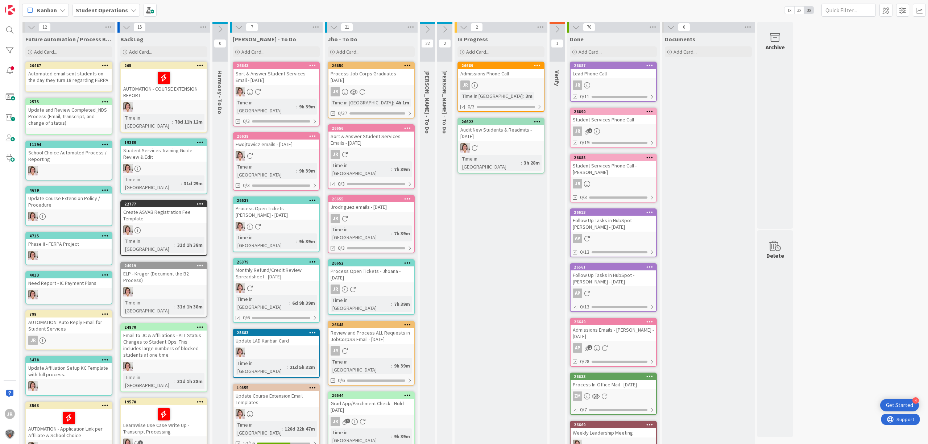
click at [493, 80] on div "JR" at bounding box center [501, 84] width 86 height 9
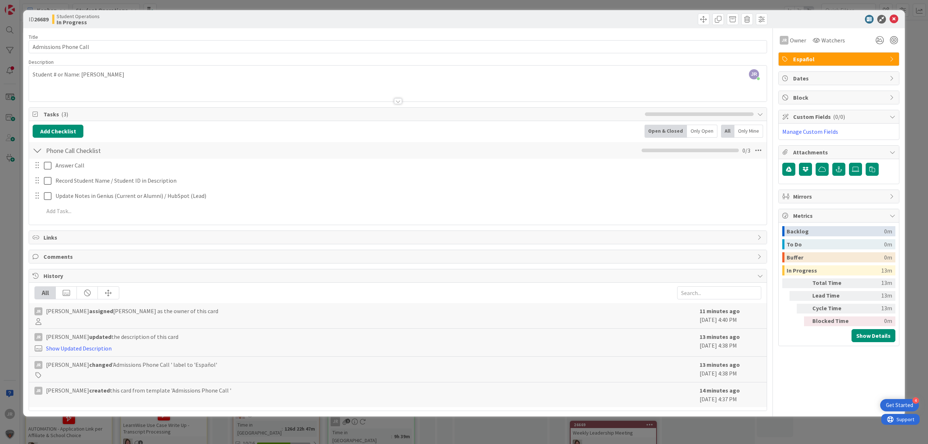
click at [386, 4] on div "ID 26689 Student Operations In Progress Title 22 / 128 Admissions Phone Call De…" at bounding box center [464, 222] width 928 height 444
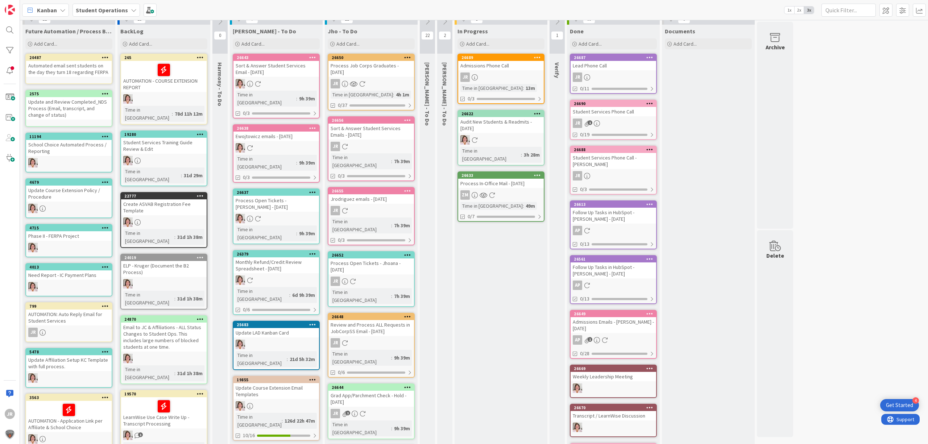
click at [500, 64] on div "Admissions Phone Call" at bounding box center [501, 65] width 86 height 9
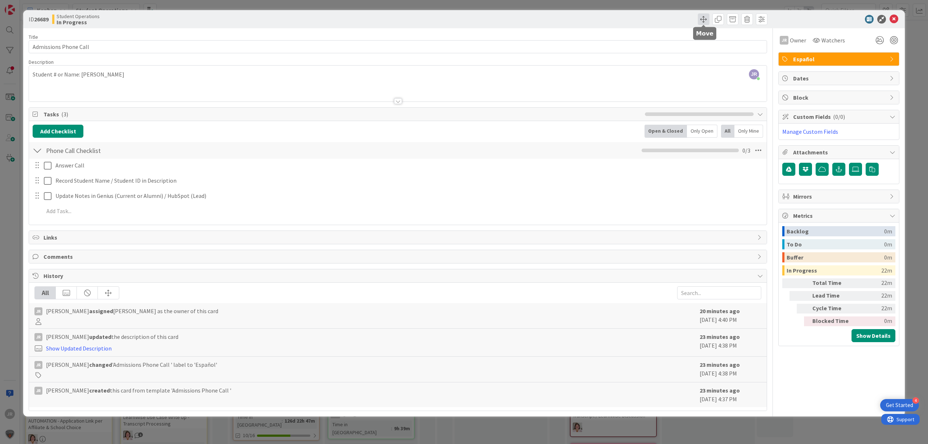
click at [702, 19] on span at bounding box center [703, 19] width 12 height 12
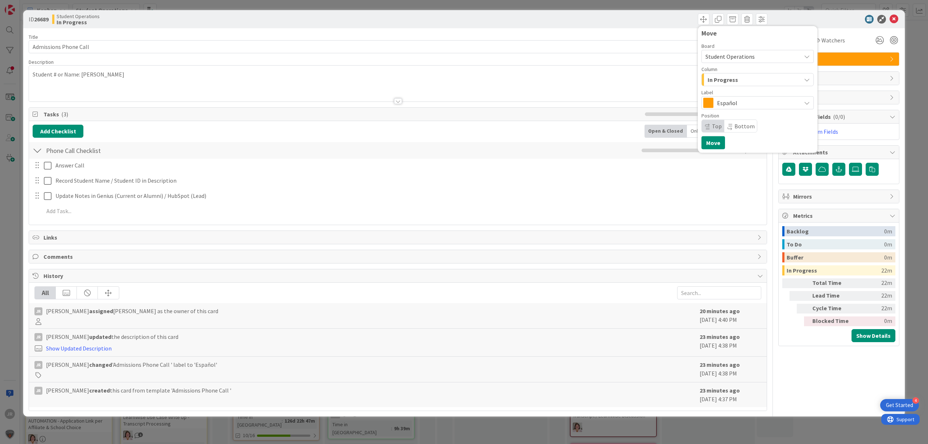
click at [726, 78] on span "In Progress" at bounding box center [722, 79] width 30 height 9
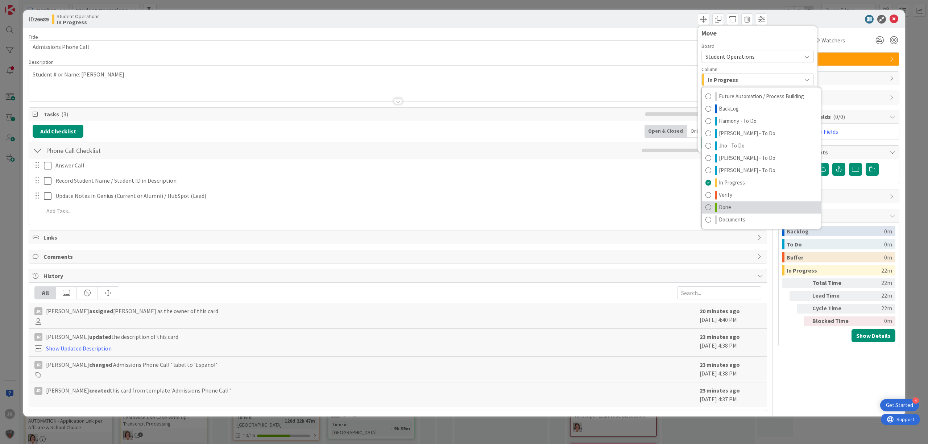
click at [733, 206] on link "Done" at bounding box center [760, 207] width 119 height 12
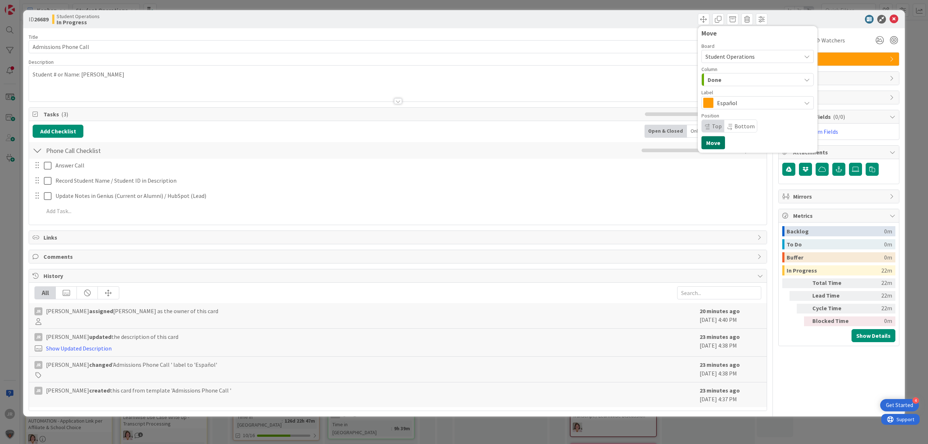
click at [713, 144] on button "Move" at bounding box center [713, 142] width 24 height 13
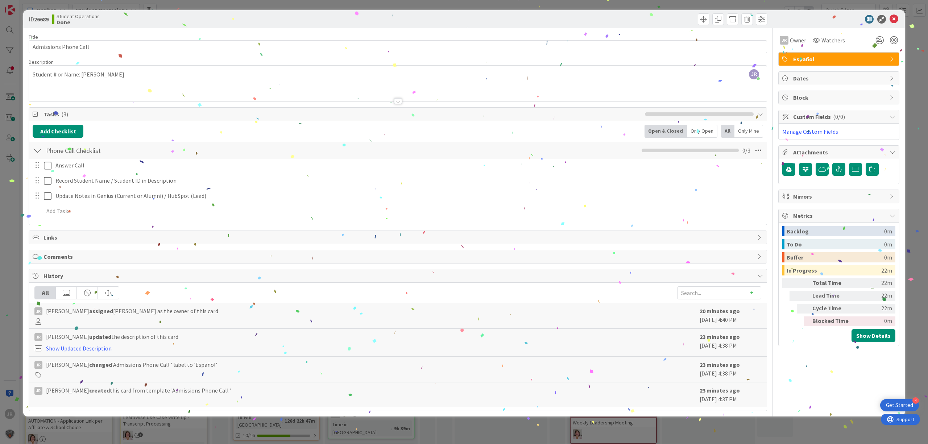
click at [385, 3] on div "ID 26689 Student Operations Done Move Move Title 22 / 128 Admissions Phone Call…" at bounding box center [464, 222] width 928 height 444
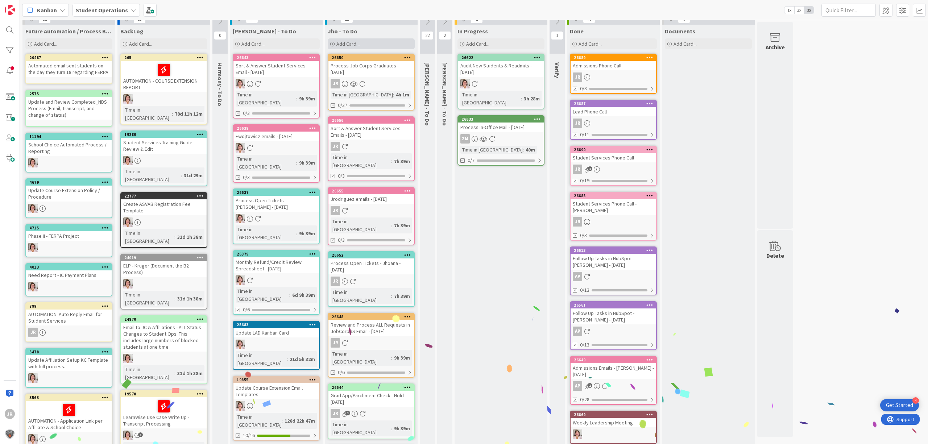
click at [372, 45] on div "Add Card..." at bounding box center [371, 43] width 87 height 11
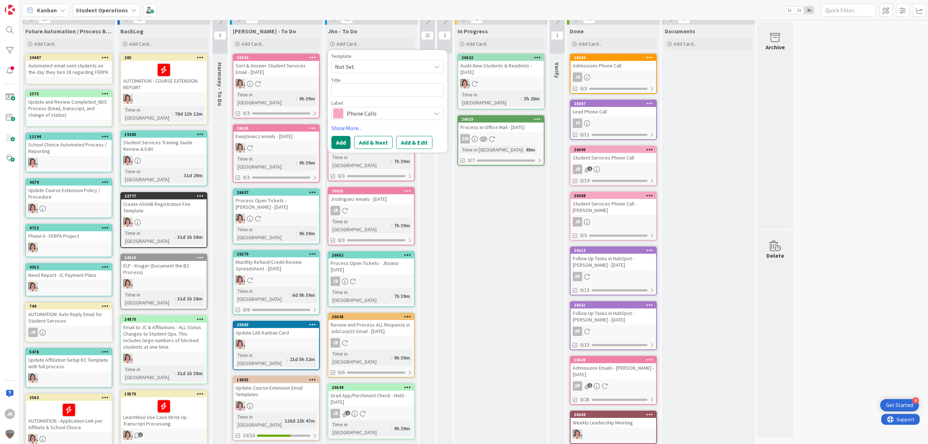
click at [384, 69] on span "Not Set" at bounding box center [380, 66] width 91 height 9
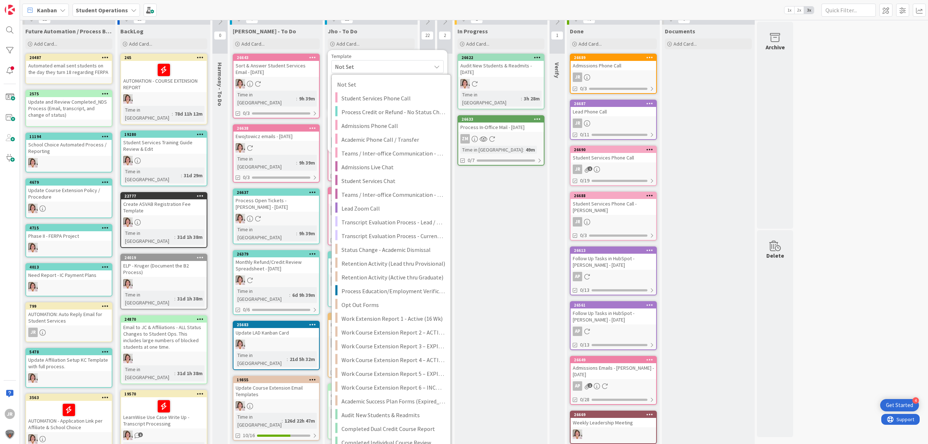
click at [411, 67] on span "Not Set" at bounding box center [380, 66] width 91 height 9
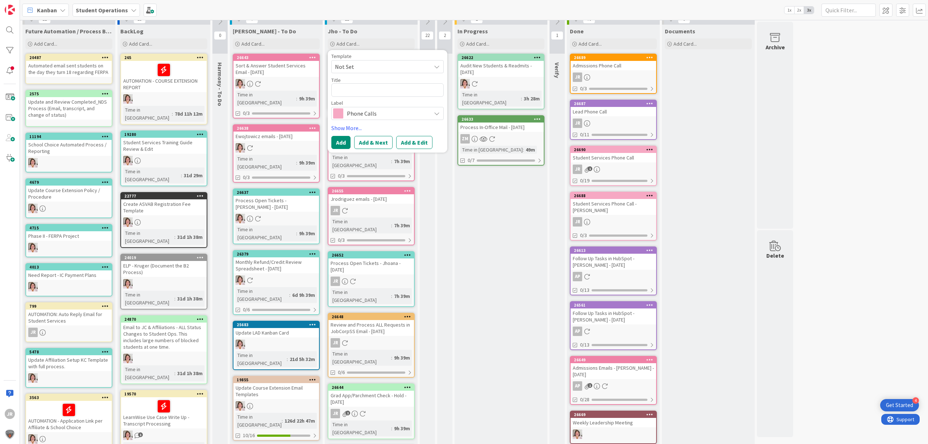
click at [401, 74] on div "Template Not Set Not Set Student Services Phone Call Process Credit or Refund -…" at bounding box center [387, 87] width 112 height 66
click at [399, 68] on span "Not Set" at bounding box center [380, 66] width 91 height 9
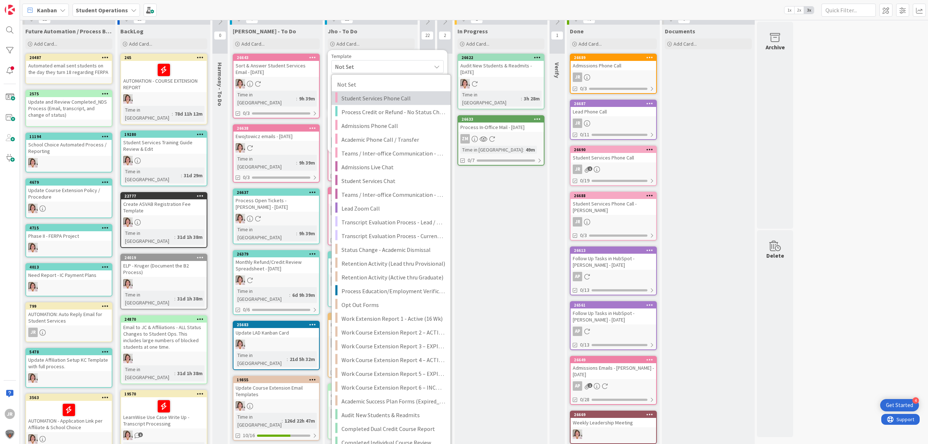
click at [404, 98] on span "Student Services Phone Call" at bounding box center [393, 97] width 104 height 9
type textarea "x"
type textarea "Student Services Phone Call"
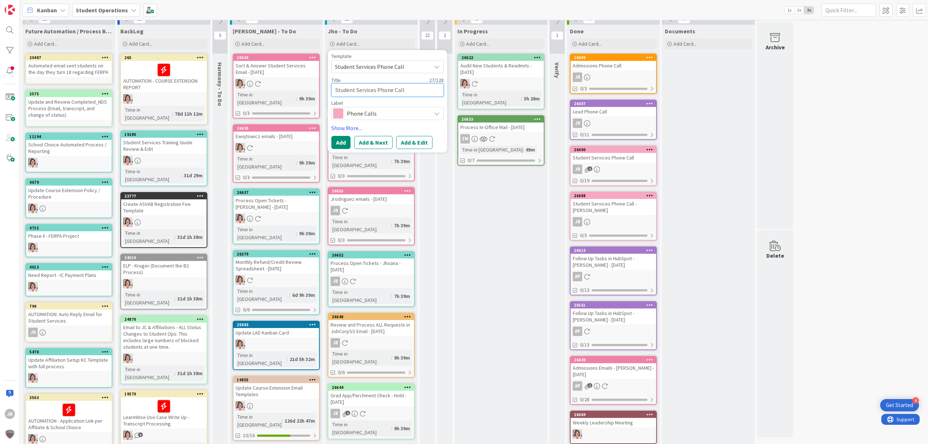
click at [406, 91] on textarea "Student Services Phone Call" at bounding box center [387, 89] width 112 height 13
type textarea "x"
type textarea "Student Services Phone Call"
type textarea "x"
type textarea "Student Services Phone Call -"
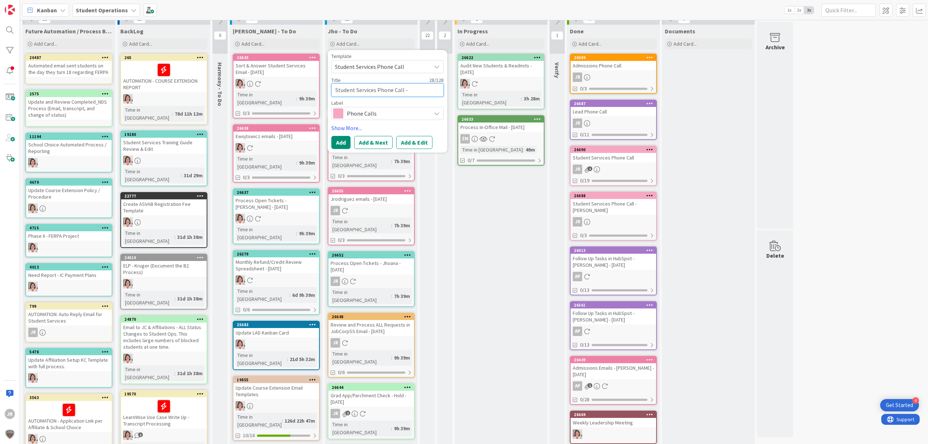
type textarea "x"
type textarea "Student Services Phone Call -"
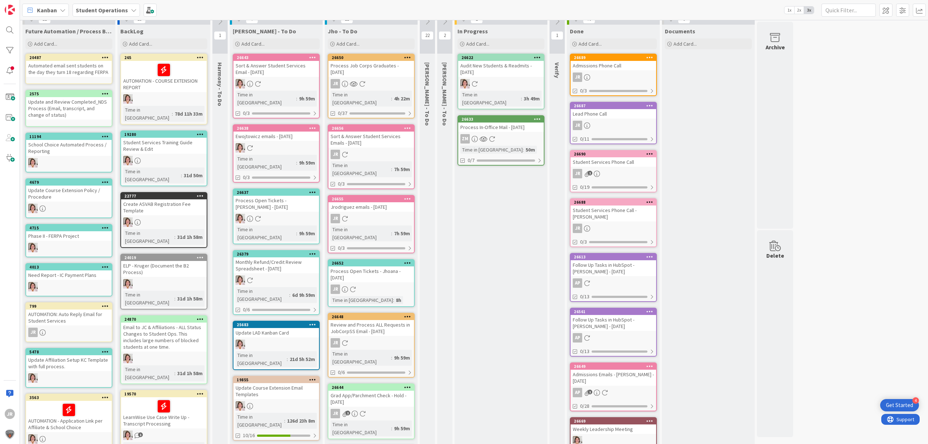
click at [488, 122] on div "Process In-Office Mail - [DATE]" at bounding box center [501, 126] width 86 height 9
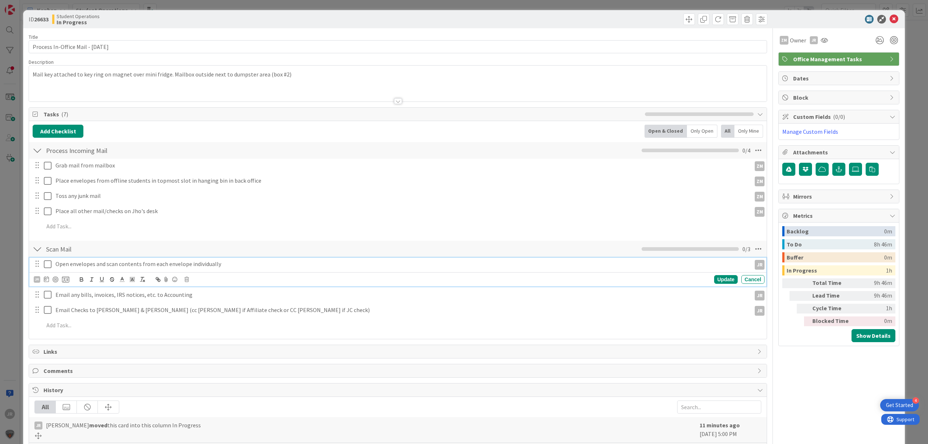
click at [47, 261] on icon at bounding box center [49, 264] width 11 height 9
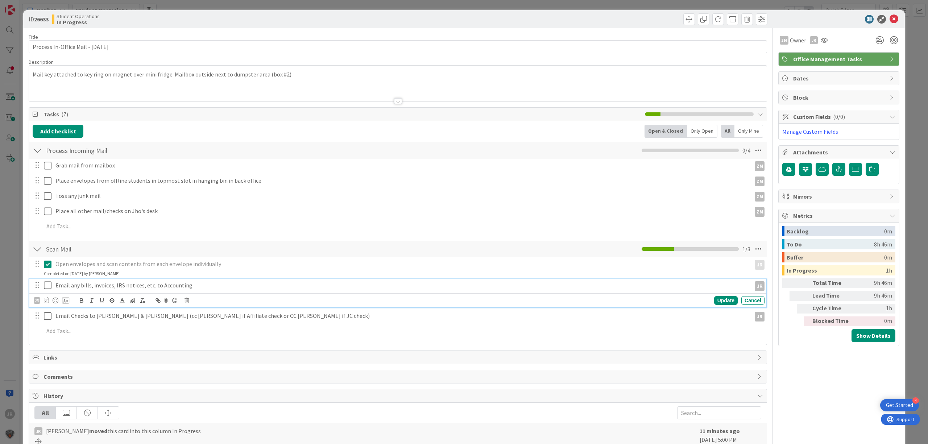
click at [51, 286] on icon at bounding box center [49, 285] width 11 height 9
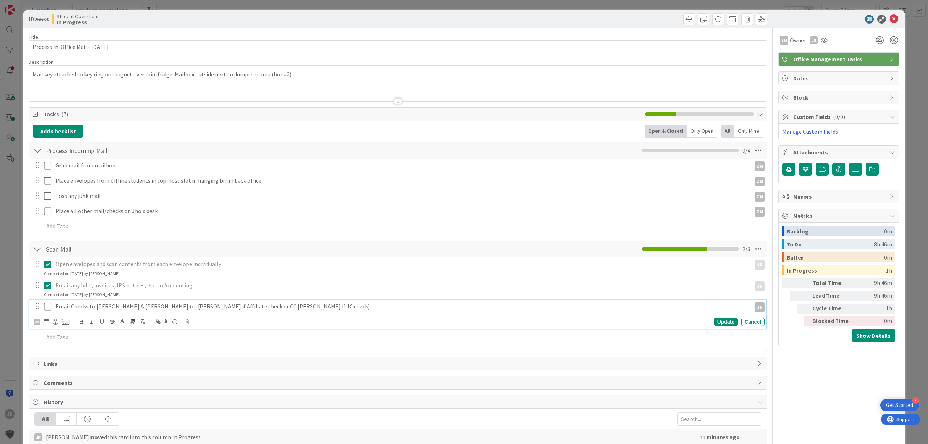
click at [51, 307] on icon at bounding box center [49, 306] width 11 height 9
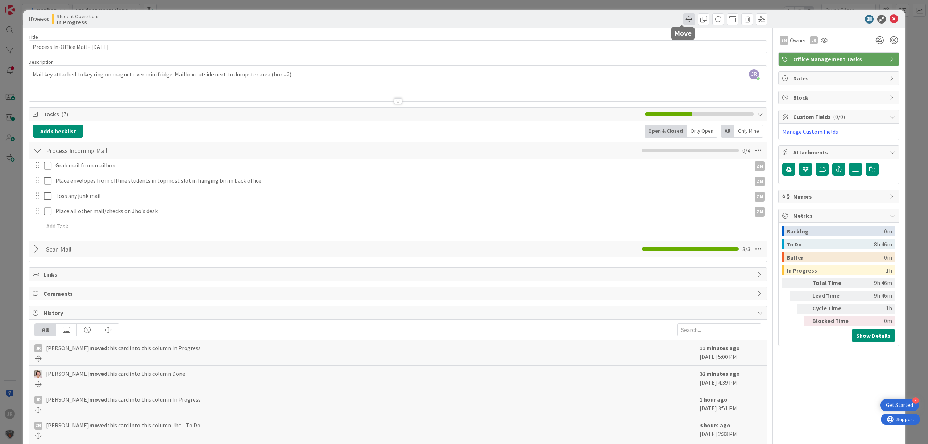
click at [683, 20] on span at bounding box center [689, 19] width 12 height 12
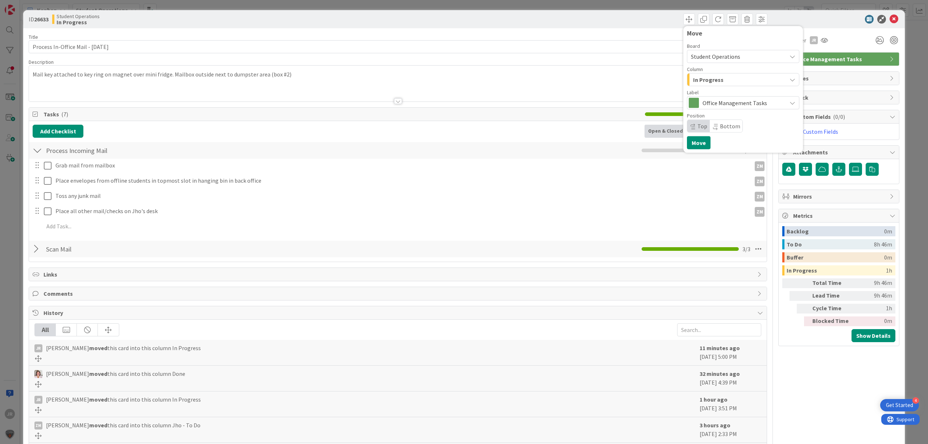
click at [700, 77] on span "In Progress" at bounding box center [708, 79] width 30 height 9
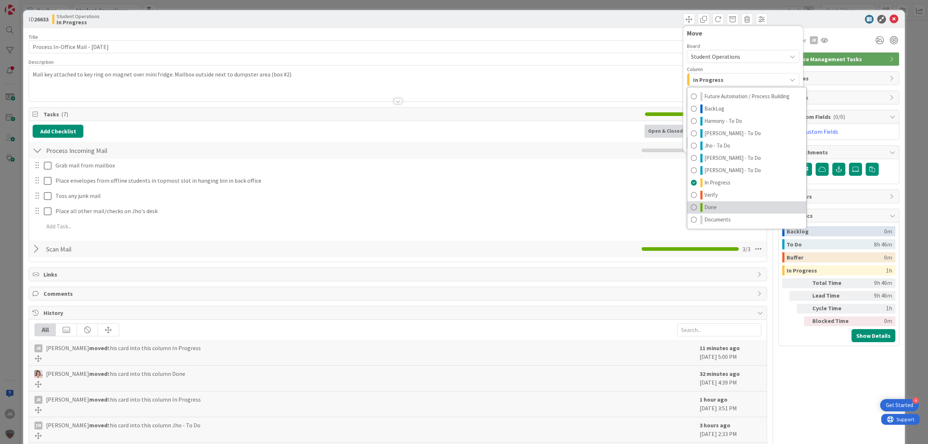
click at [725, 204] on link "Done" at bounding box center [746, 207] width 119 height 12
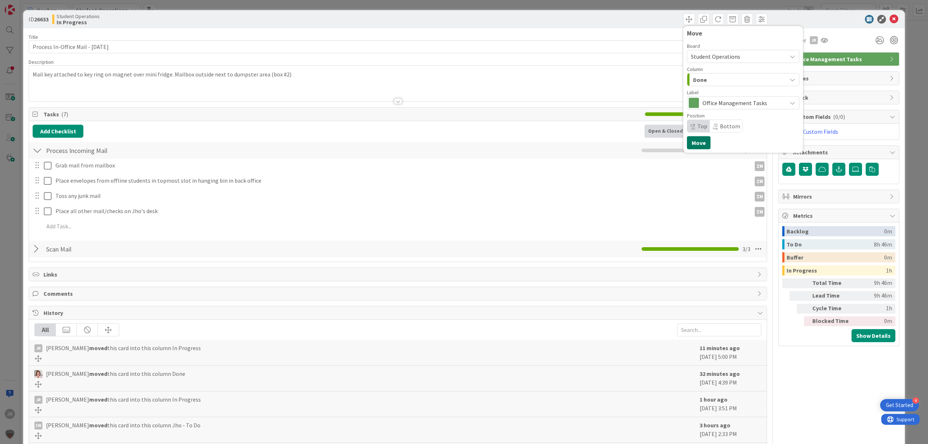
click at [695, 143] on button "Move" at bounding box center [699, 142] width 24 height 13
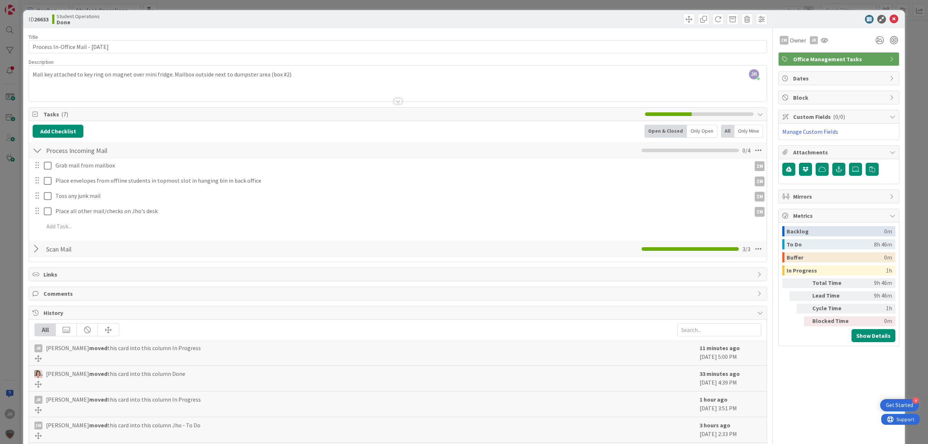
click at [637, 4] on div "ID 26633 Student Operations Done Move Move Title 35 / 128 Process In-Office Mai…" at bounding box center [464, 222] width 928 height 444
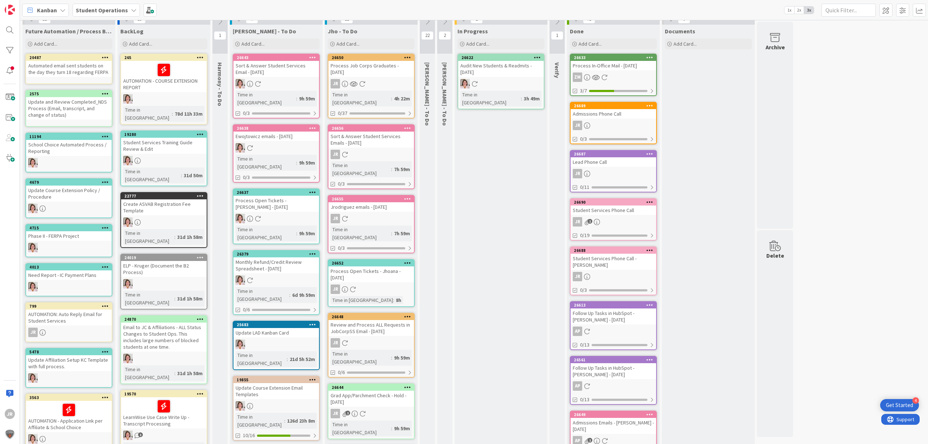
type textarea "x"
